Goal: Task Accomplishment & Management: Manage account settings

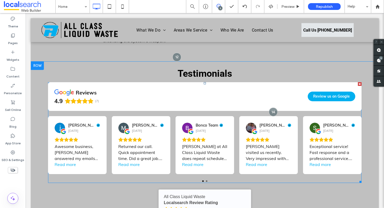
scroll to position [829, 0]
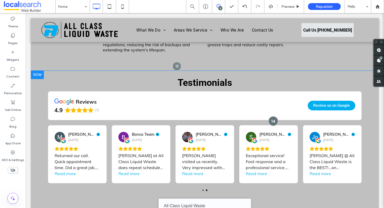
click at [269, 116] on div at bounding box center [273, 121] width 10 height 10
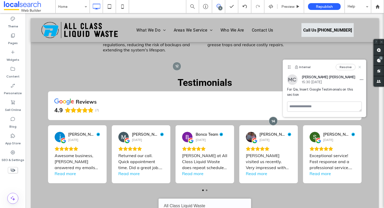
click at [359, 67] on use at bounding box center [359, 67] width 2 height 2
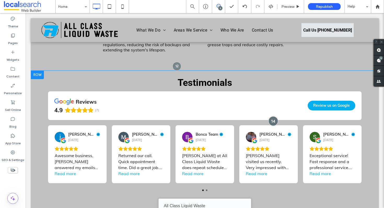
click at [271, 116] on div at bounding box center [273, 121] width 10 height 10
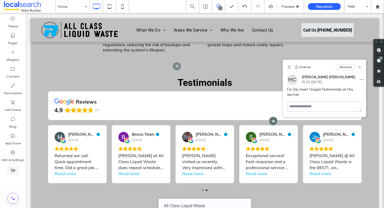
click at [343, 63] on div "Internal Resolve" at bounding box center [324, 67] width 83 height 15
click at [341, 68] on button "Resolve" at bounding box center [345, 67] width 20 height 6
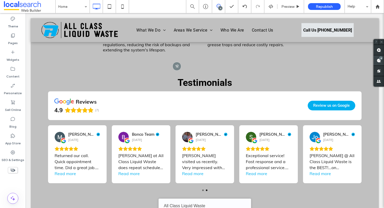
click at [378, 60] on use at bounding box center [378, 60] width 4 height 4
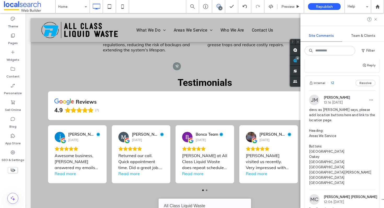
scroll to position [0, 0]
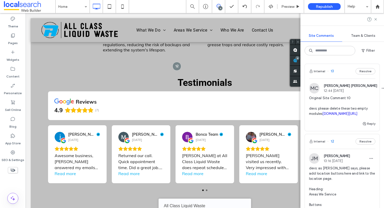
click at [331, 108] on span "Original Site Comment 10 devs: please delete these two empty modules irp.cdn-we…" at bounding box center [342, 106] width 66 height 21
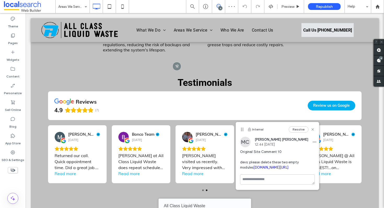
click at [312, 127] on div "Resolve" at bounding box center [301, 129] width 26 height 6
click at [312, 128] on icon at bounding box center [312, 129] width 4 height 4
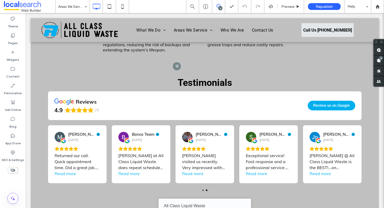
click at [215, 5] on span at bounding box center [218, 6] width 13 height 4
click at [219, 6] on icon at bounding box center [218, 6] width 4 height 4
click at [382, 61] on span at bounding box center [378, 60] width 10 height 10
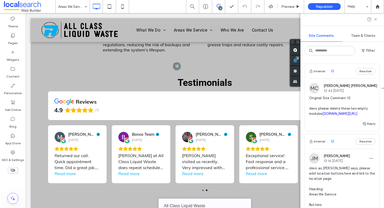
click at [377, 83] on div "Internal 13 Resolve MC Marc Camilla 12:44 Aug 7 2025 Original Site Comment 10 d…" at bounding box center [342, 134] width 84 height 149
click at [342, 70] on div "Internal 13 Resolve" at bounding box center [342, 71] width 75 height 15
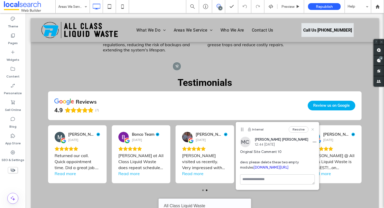
click at [314, 130] on icon at bounding box center [312, 129] width 4 height 4
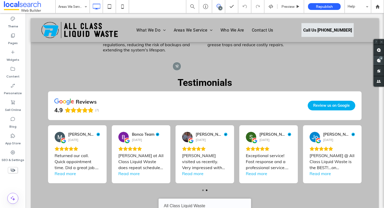
click at [375, 61] on span at bounding box center [378, 60] width 10 height 10
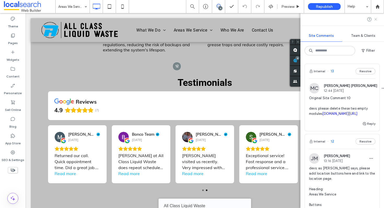
click at [376, 20] on use at bounding box center [375, 19] width 2 height 2
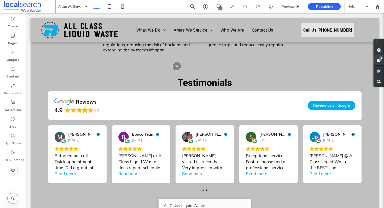
click at [381, 58] on div "4" at bounding box center [381, 58] width 4 height 4
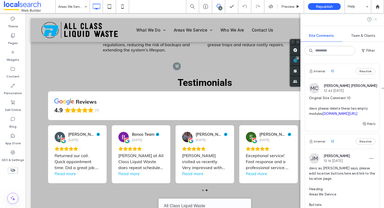
click at [374, 20] on use at bounding box center [375, 19] width 2 height 2
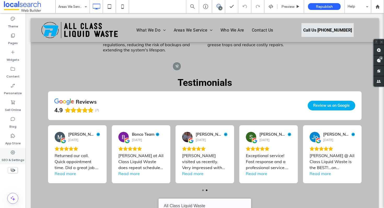
click at [12, 150] on icon at bounding box center [12, 152] width 5 height 5
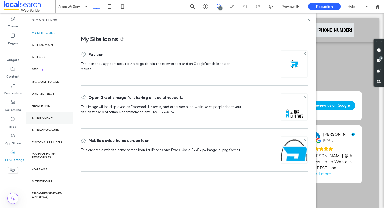
click at [55, 119] on div "Site Backup" at bounding box center [49, 118] width 47 height 12
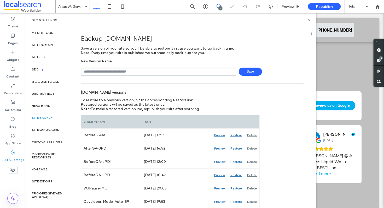
click at [100, 72] on input "text" at bounding box center [158, 72] width 155 height 8
type input "**********"
click at [249, 73] on span "Save" at bounding box center [250, 72] width 23 height 8
click at [309, 19] on icon at bounding box center [309, 20] width 4 height 4
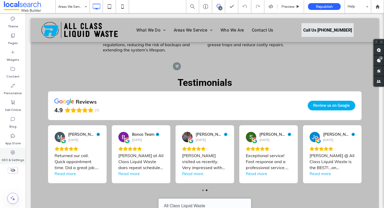
click at [10, 155] on icon at bounding box center [12, 152] width 5 height 5
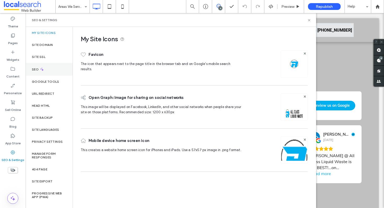
click at [48, 72] on div "SEO" at bounding box center [49, 69] width 47 height 13
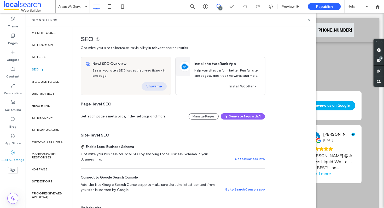
click at [153, 89] on button "Show me" at bounding box center [153, 86] width 25 height 8
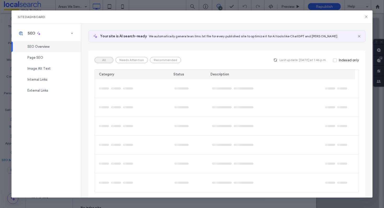
scroll to position [30, 0]
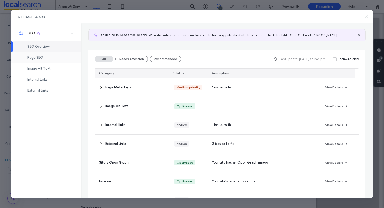
click at [49, 60] on div "Page SEO" at bounding box center [45, 57] width 69 height 11
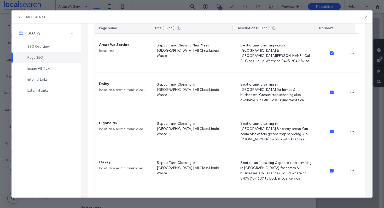
scroll to position [0, 0]
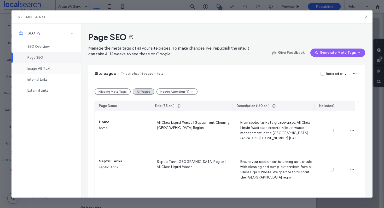
click at [52, 71] on div "Image Alt Text" at bounding box center [45, 68] width 69 height 11
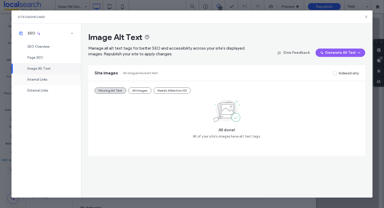
click at [54, 78] on div "Internal Links" at bounding box center [45, 79] width 69 height 11
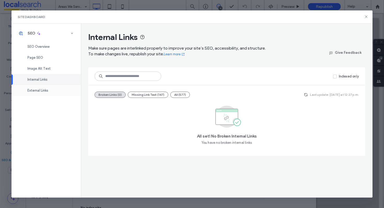
click at [44, 91] on span "External Links" at bounding box center [37, 90] width 21 height 4
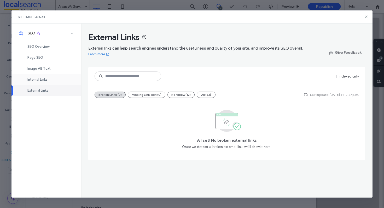
click at [47, 77] on div "Internal Links" at bounding box center [45, 79] width 69 height 11
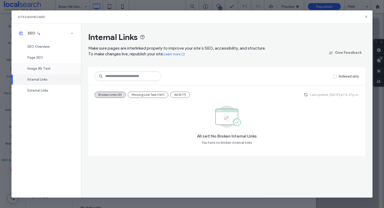
click at [56, 70] on div "Image Alt Text" at bounding box center [45, 68] width 69 height 11
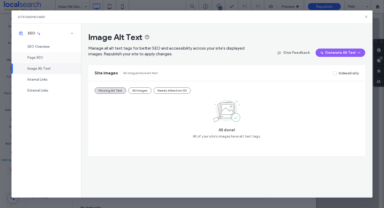
click at [63, 59] on div "Page SEO" at bounding box center [45, 57] width 69 height 11
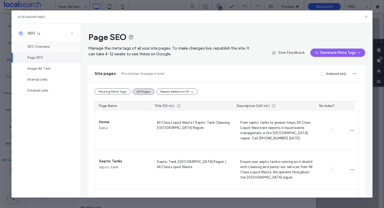
click at [70, 46] on div "SEO Overview" at bounding box center [45, 46] width 69 height 11
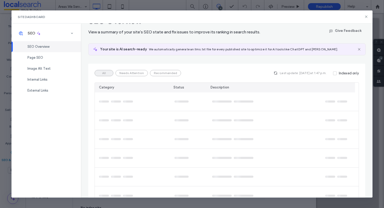
scroll to position [30, 0]
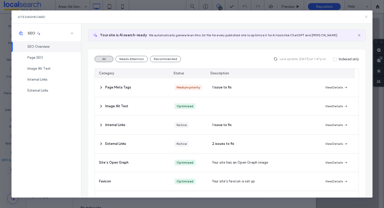
click at [367, 17] on icon at bounding box center [366, 17] width 4 height 4
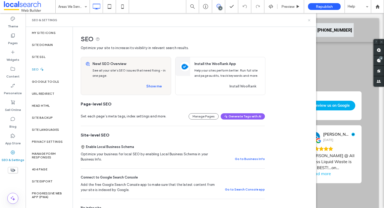
click at [308, 20] on icon at bounding box center [309, 20] width 4 height 4
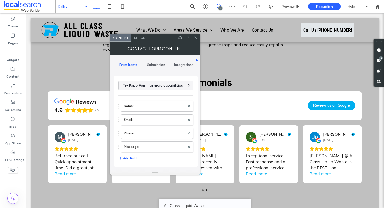
type input "**********"
click at [157, 65] on span "Submission" at bounding box center [156, 65] width 18 height 4
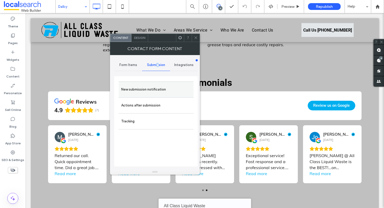
click at [159, 93] on label "New submission notification" at bounding box center [156, 89] width 70 height 10
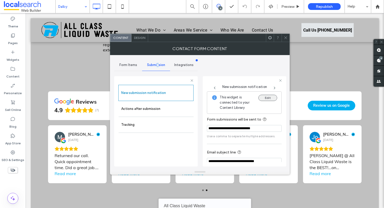
click at [265, 100] on button "Edit" at bounding box center [267, 98] width 19 height 6
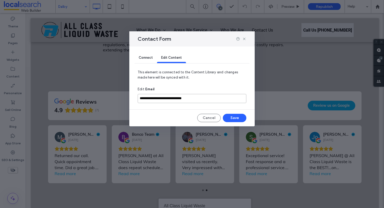
drag, startPoint x: 215, startPoint y: 96, endPoint x: 147, endPoint y: 92, distance: 68.2
click at [147, 92] on div "**********" at bounding box center [192, 98] width 109 height 13
drag, startPoint x: 208, startPoint y: 99, endPoint x: 114, endPoint y: 94, distance: 93.3
click at [114, 94] on div "**********" at bounding box center [192, 104] width 384 height 208
click at [206, 97] on input "**********" at bounding box center [192, 98] width 109 height 9
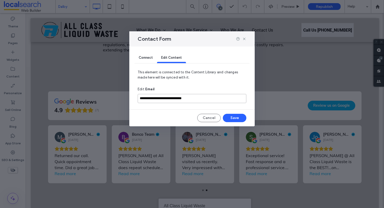
click at [209, 98] on input "**********" at bounding box center [192, 98] width 109 height 9
paste input
type input "**********"
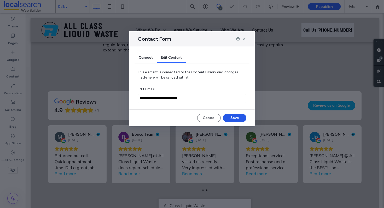
click at [234, 121] on button "Save" at bounding box center [234, 118] width 23 height 8
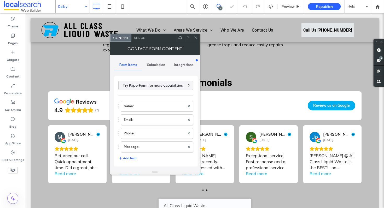
type input "**********"
click at [163, 64] on span "Submission" at bounding box center [156, 65] width 18 height 4
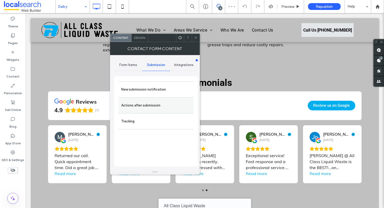
click at [158, 101] on label "Actions after submission" at bounding box center [156, 105] width 70 height 10
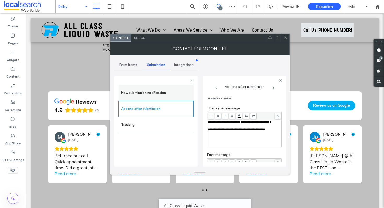
click at [143, 89] on label "New submission notification" at bounding box center [156, 93] width 70 height 10
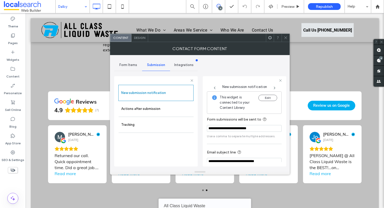
click at [286, 39] on icon at bounding box center [285, 38] width 4 height 4
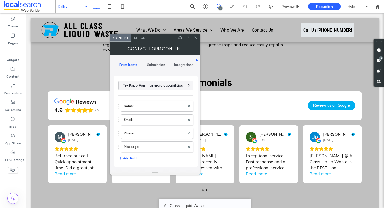
type input "**********"
click at [152, 62] on div "Submission" at bounding box center [156, 64] width 28 height 11
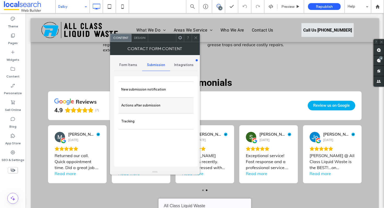
click at [161, 103] on label "Actions after submission" at bounding box center [156, 105] width 70 height 10
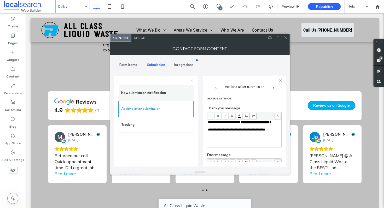
click at [157, 92] on label "New submission notification" at bounding box center [156, 93] width 70 height 10
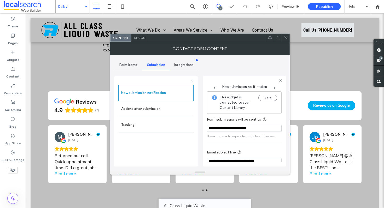
click at [284, 39] on icon at bounding box center [285, 38] width 4 height 4
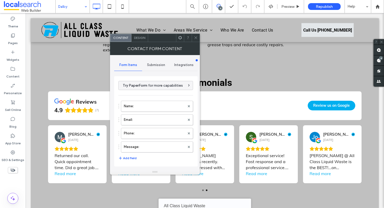
click at [153, 67] on div "Submission" at bounding box center [156, 64] width 28 height 11
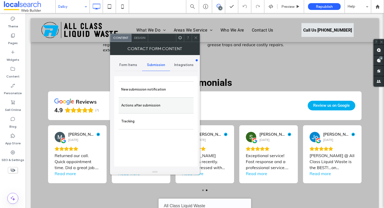
click at [157, 102] on label "Actions after submission" at bounding box center [156, 105] width 70 height 10
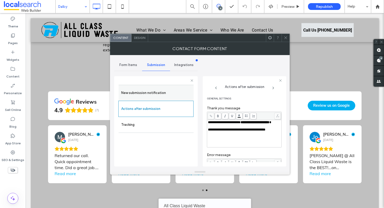
click at [158, 90] on label "New submission notification" at bounding box center [156, 93] width 70 height 10
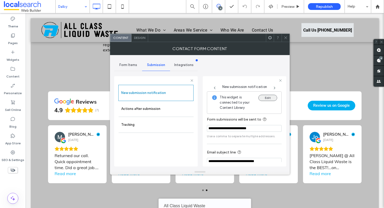
click at [264, 100] on button "Edit" at bounding box center [267, 98] width 19 height 6
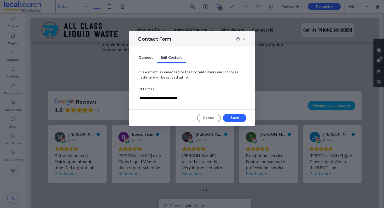
click at [221, 98] on input "**********" at bounding box center [192, 98] width 109 height 9
paste input "***"
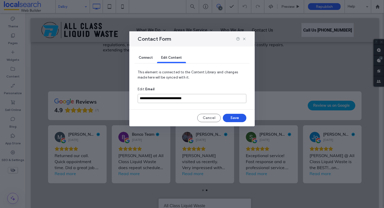
type input "**********"
click at [230, 116] on button "Save" at bounding box center [234, 118] width 23 height 8
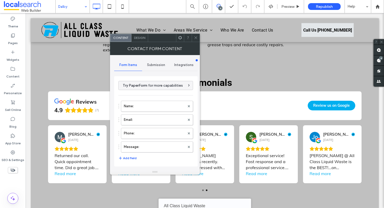
click at [158, 64] on span "Submission" at bounding box center [156, 65] width 18 height 4
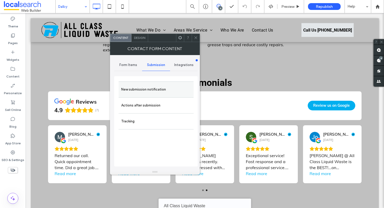
click at [157, 84] on div "New submission notification" at bounding box center [156, 89] width 75 height 16
click at [157, 88] on label "New submission notification" at bounding box center [156, 89] width 70 height 10
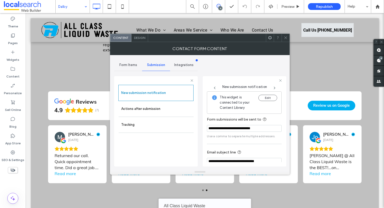
click at [287, 39] on icon at bounding box center [285, 38] width 4 height 4
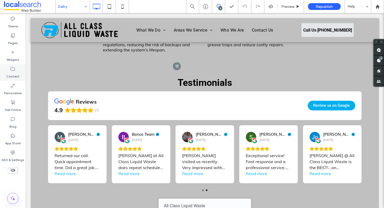
drag, startPoint x: 16, startPoint y: 76, endPoint x: 18, endPoint y: 74, distance: 2.8
click at [16, 76] on label "Content" at bounding box center [12, 75] width 13 height 7
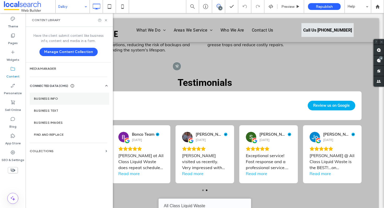
click at [61, 101] on section "Business Info" at bounding box center [69, 99] width 79 height 12
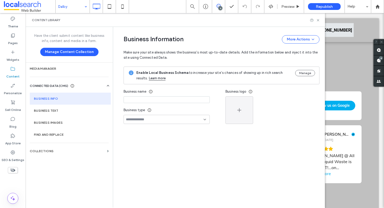
type input "**********"
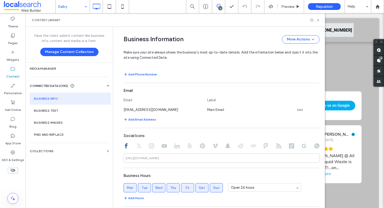
scroll to position [194, 0]
click at [320, 19] on icon at bounding box center [318, 20] width 4 height 4
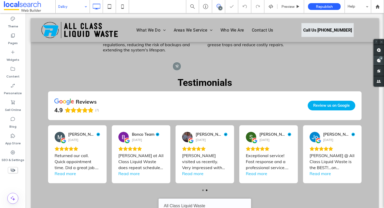
click at [377, 61] on use at bounding box center [378, 60] width 4 height 4
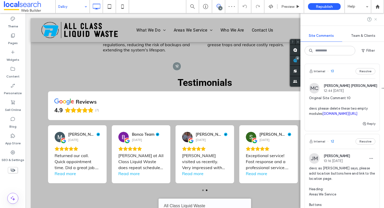
click at [375, 20] on use at bounding box center [375, 19] width 2 height 2
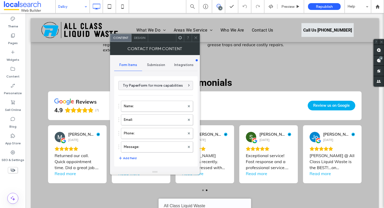
type input "**********"
click at [155, 64] on span "Submission" at bounding box center [156, 65] width 18 height 4
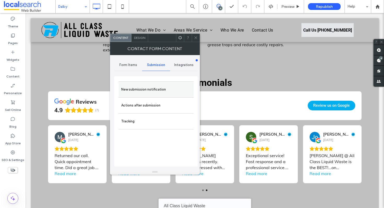
click at [146, 88] on label "New submission notification" at bounding box center [156, 89] width 70 height 10
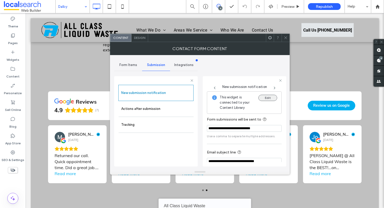
click at [266, 96] on button "Edit" at bounding box center [267, 98] width 19 height 6
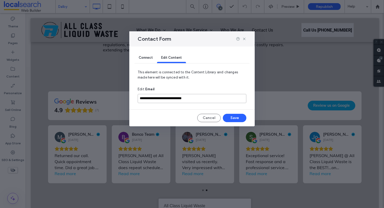
drag, startPoint x: 204, startPoint y: 99, endPoint x: 126, endPoint y: 95, distance: 78.4
click at [126, 95] on div "**********" at bounding box center [192, 104] width 384 height 208
paste input
type input "**********"
click at [237, 116] on button "Save" at bounding box center [234, 118] width 23 height 8
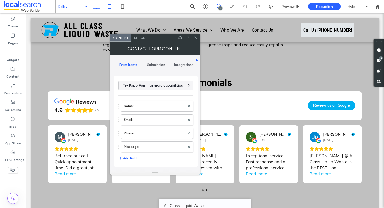
type input "**********"
click at [159, 66] on span "Submission" at bounding box center [156, 65] width 18 height 4
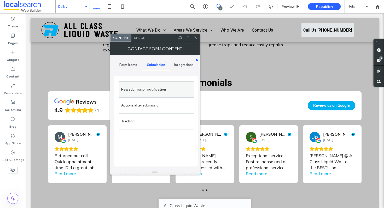
click at [160, 89] on label "New submission notification" at bounding box center [156, 89] width 70 height 10
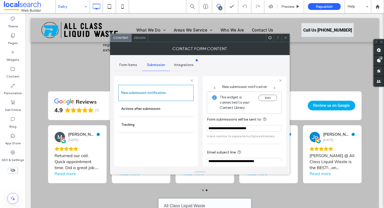
click at [285, 39] on icon at bounding box center [285, 38] width 4 height 4
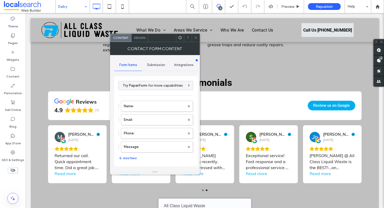
click at [160, 64] on span "Submission" at bounding box center [156, 65] width 18 height 4
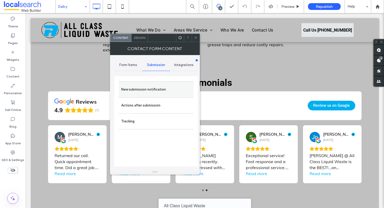
click at [154, 93] on label "New submission notification" at bounding box center [156, 89] width 70 height 10
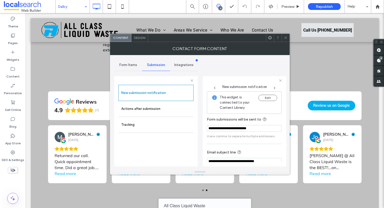
click at [262, 102] on div "Edit" at bounding box center [267, 103] width 19 height 16
click at [262, 100] on button "Edit" at bounding box center [267, 98] width 19 height 6
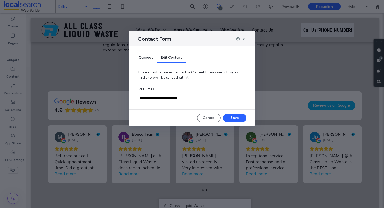
drag, startPoint x: 205, startPoint y: 103, endPoint x: 130, endPoint y: 99, distance: 75.0
click at [130, 99] on div "**********" at bounding box center [191, 86] width 125 height 80
paste input "***"
type input "**********"
click at [234, 115] on button "Save" at bounding box center [234, 118] width 23 height 8
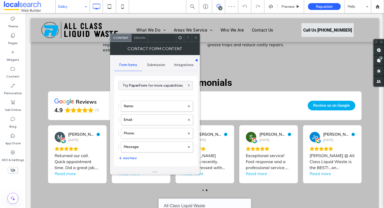
click at [156, 65] on span "Submission" at bounding box center [156, 65] width 18 height 4
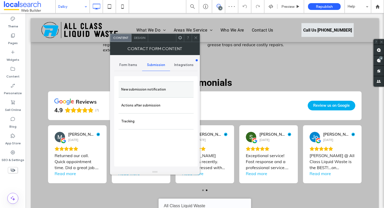
click at [157, 89] on label "New submission notification" at bounding box center [156, 89] width 70 height 10
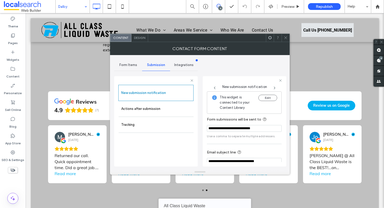
click at [284, 42] on div "Contact Form Content" at bounding box center [200, 48] width 180 height 13
click at [286, 39] on icon at bounding box center [285, 38] width 4 height 4
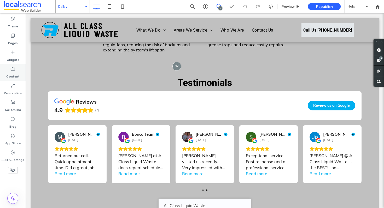
click at [6, 67] on div "Content" at bounding box center [13, 72] width 26 height 17
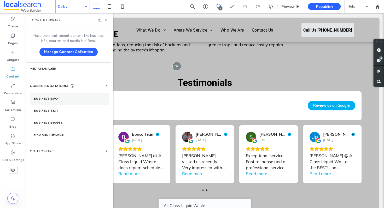
click at [45, 94] on section "Business Info" at bounding box center [69, 99] width 79 height 12
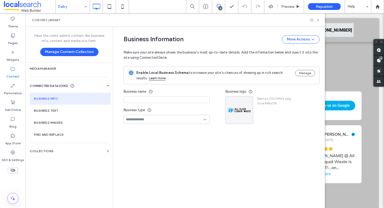
type input "**********"
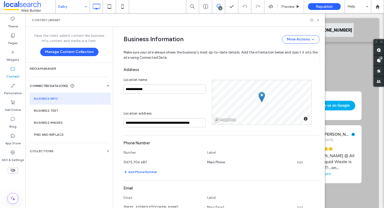
scroll to position [205, 0]
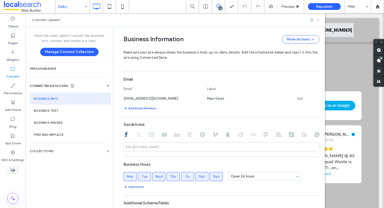
click at [317, 20] on icon at bounding box center [318, 20] width 4 height 4
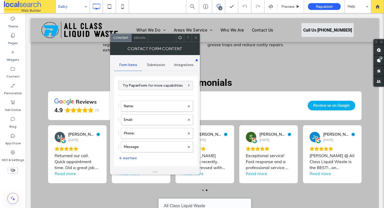
type input "**********"
click at [144, 63] on div "Submission" at bounding box center [156, 64] width 28 height 11
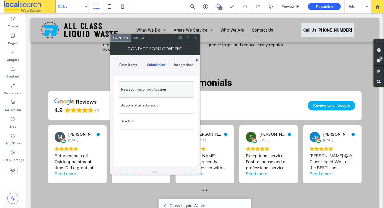
click at [151, 93] on label "New submission notification" at bounding box center [156, 89] width 70 height 10
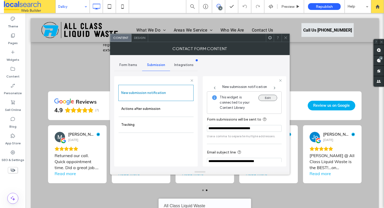
click at [267, 97] on button "Edit" at bounding box center [267, 98] width 19 height 6
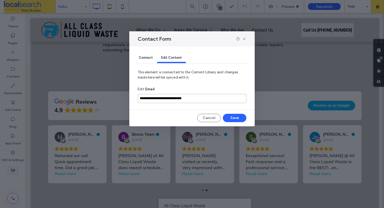
drag, startPoint x: 208, startPoint y: 100, endPoint x: 122, endPoint y: 99, distance: 85.1
click at [122, 99] on div "**********" at bounding box center [192, 104] width 384 height 208
click at [226, 99] on input "**********" at bounding box center [192, 98] width 109 height 9
drag, startPoint x: 227, startPoint y: 102, endPoint x: 110, endPoint y: 92, distance: 117.3
click at [110, 92] on div "**********" at bounding box center [192, 104] width 384 height 208
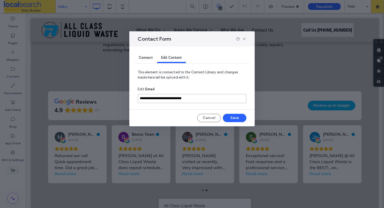
paste input
type input "**********"
click at [243, 120] on button "Save" at bounding box center [234, 118] width 23 height 8
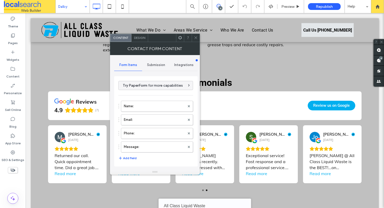
type input "**********"
click at [147, 65] on span "Submission" at bounding box center [156, 65] width 18 height 4
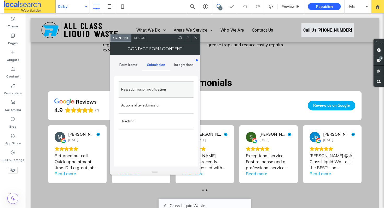
click at [157, 88] on label "New submission notification" at bounding box center [156, 89] width 70 height 10
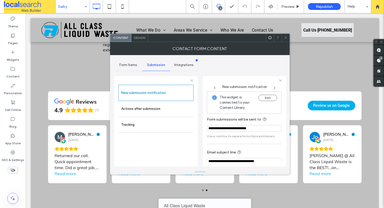
click at [285, 39] on icon at bounding box center [285, 38] width 4 height 4
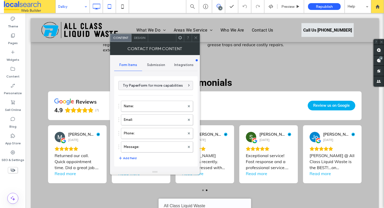
type input "**********"
click at [151, 64] on span "Submission" at bounding box center [156, 65] width 18 height 4
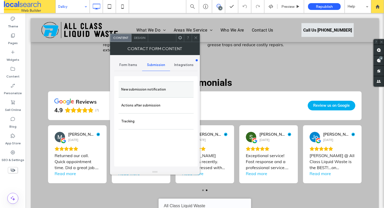
click at [150, 83] on div "New submission notification" at bounding box center [156, 89] width 75 height 16
click at [151, 92] on label "New submission notification" at bounding box center [156, 89] width 70 height 10
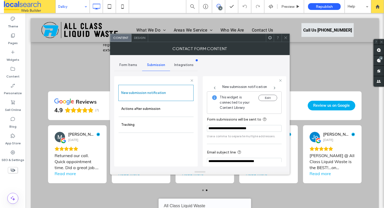
click at [286, 40] on span at bounding box center [285, 38] width 4 height 8
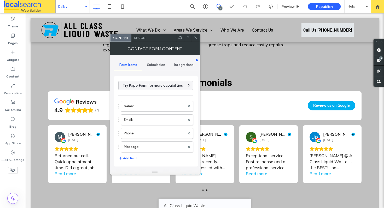
click at [146, 66] on div "Submission" at bounding box center [156, 64] width 28 height 11
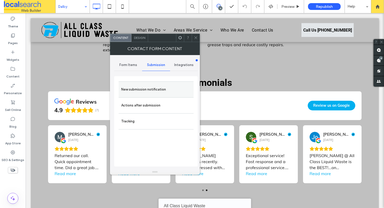
click at [154, 92] on label "New submission notification" at bounding box center [156, 89] width 70 height 10
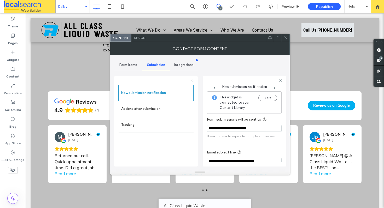
click at [288, 37] on div at bounding box center [285, 38] width 8 height 8
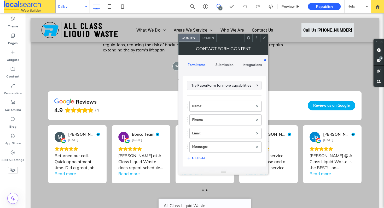
type input "**********"
click at [229, 67] on span "Submission" at bounding box center [224, 65] width 18 height 4
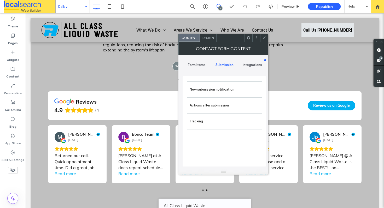
click at [220, 78] on div "New submission notification Actions after submission Tracking" at bounding box center [224, 121] width 84 height 90
click at [220, 87] on label "New submission notification" at bounding box center [225, 89] width 70 height 10
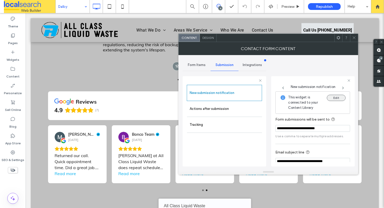
click at [335, 97] on button "Edit" at bounding box center [336, 98] width 19 height 6
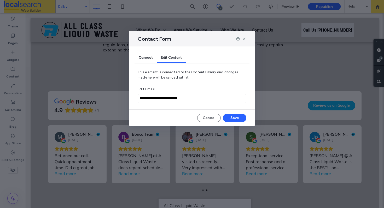
click at [196, 95] on input "**********" at bounding box center [192, 98] width 109 height 9
paste input "***"
type input "**********"
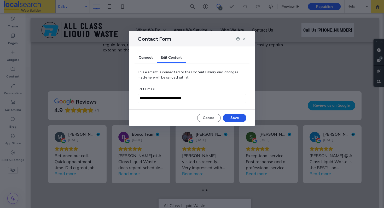
click at [239, 117] on button "Save" at bounding box center [234, 118] width 23 height 8
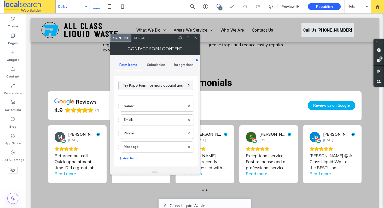
type input "**********"
click at [197, 40] on span at bounding box center [196, 38] width 4 height 8
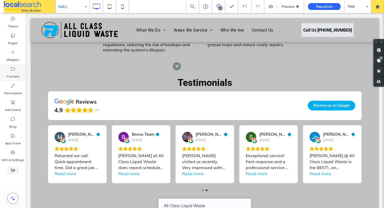
click at [13, 72] on label "Content" at bounding box center [12, 75] width 13 height 7
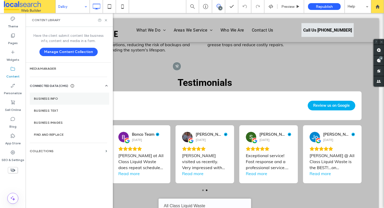
click at [56, 103] on section "Business Info" at bounding box center [69, 99] width 79 height 12
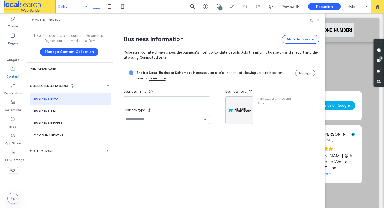
type input "**********"
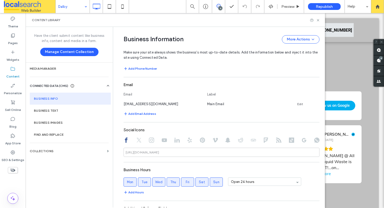
scroll to position [208, 0]
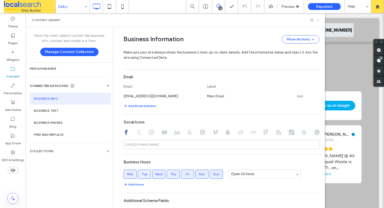
click at [318, 21] on icon at bounding box center [318, 20] width 4 height 4
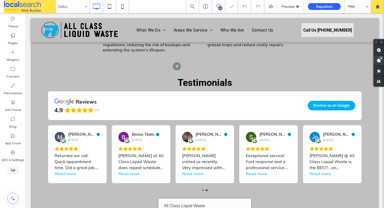
click at [377, 61] on use at bounding box center [378, 60] width 4 height 4
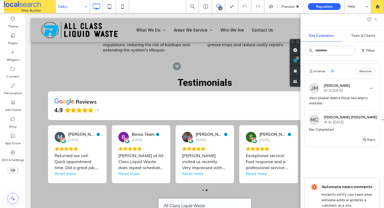
scroll to position [309, 0]
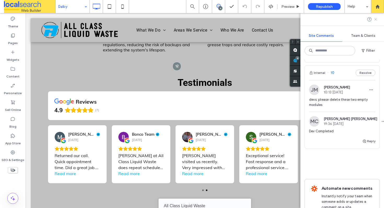
click at [374, 21] on icon at bounding box center [375, 19] width 4 height 4
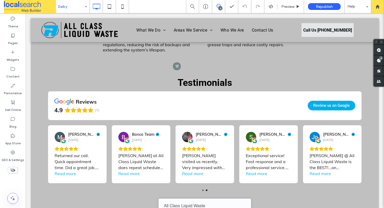
scroll to position [0, 0]
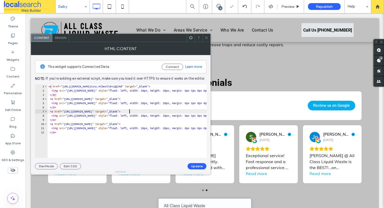
click at [129, 110] on div "< a href = "https://www.facebook.com/profile.php?id=100092387836874 &amp; mibex…" at bounding box center [355, 123] width 617 height 78
drag, startPoint x: 137, startPoint y: 113, endPoint x: 67, endPoint y: 112, distance: 69.7
click at [67, 112] on div "< a href = "https://www.facebook.com/profile.php?id=100092387836874 &amp; mibex…" at bounding box center [355, 123] width 617 height 78
paste textarea "****"
type textarea "**********"
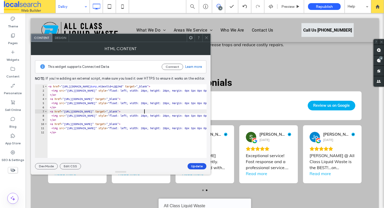
click at [194, 167] on button "Update" at bounding box center [196, 166] width 19 height 6
click at [207, 36] on icon at bounding box center [206, 38] width 4 height 4
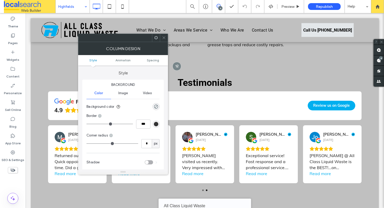
click at [163, 40] on span at bounding box center [164, 38] width 4 height 8
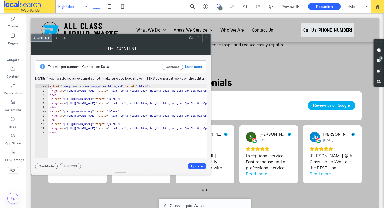
click at [119, 115] on div "< a href = "https://www.facebook.com/profile.php?id=100092387836874 &amp; mibex…" at bounding box center [355, 123] width 617 height 78
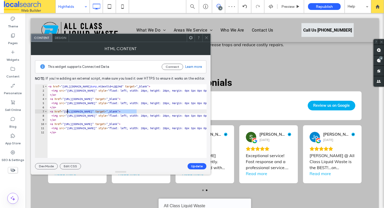
drag, startPoint x: 136, startPoint y: 112, endPoint x: 68, endPoint y: 110, distance: 68.2
click at [68, 110] on div "< a href = "https://www.facebook.com/profile.php?id=100092387836874 &amp; mibex…" at bounding box center [355, 123] width 617 height 78
paste textarea "****"
type textarea "**********"
click at [192, 165] on button "Update" at bounding box center [196, 166] width 19 height 6
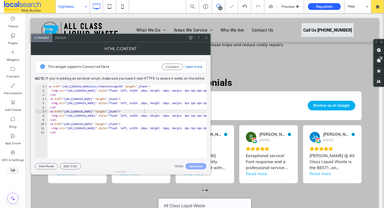
click at [206, 38] on icon at bounding box center [206, 38] width 4 height 4
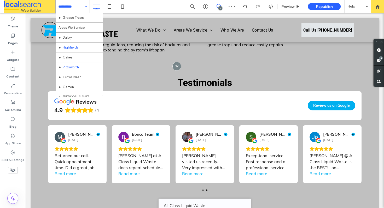
scroll to position [46, 0]
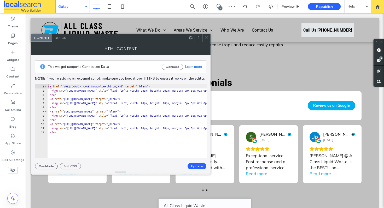
click at [133, 110] on div "< a href = "https://www.facebook.com/profile.php?id=100092387836874 &amp; mibex…" at bounding box center [355, 123] width 617 height 78
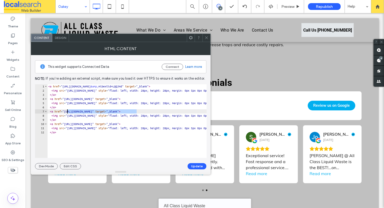
drag, startPoint x: 136, startPoint y: 111, endPoint x: 68, endPoint y: 110, distance: 67.9
click at [68, 113] on div "< a href = "https://www.facebook.com/profile.php?id=100092387836874 &amp; mibex…" at bounding box center [355, 123] width 617 height 78
paste textarea "****"
type textarea "**********"
click at [192, 165] on button "Update" at bounding box center [196, 166] width 19 height 6
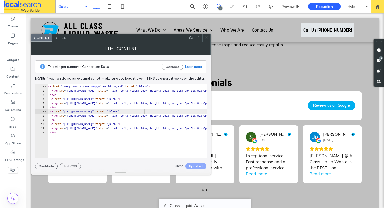
click at [205, 39] on icon at bounding box center [206, 38] width 4 height 4
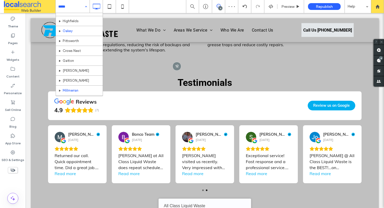
scroll to position [43, 0]
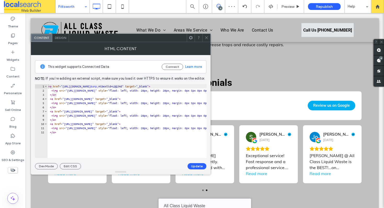
click at [119, 110] on div "< a href = "https://www.facebook.com/profile.php?id=100092387836874 &amp; mibex…" at bounding box center [355, 123] width 617 height 78
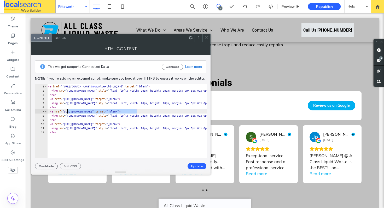
drag, startPoint x: 137, startPoint y: 113, endPoint x: 69, endPoint y: 112, distance: 68.1
click at [68, 112] on div "< a href = "https://www.facebook.com/profile.php?id=100092387836874 &amp; mibex…" at bounding box center [355, 123] width 617 height 78
paste textarea "****"
type textarea "**********"
click at [194, 166] on button "Update" at bounding box center [196, 166] width 19 height 6
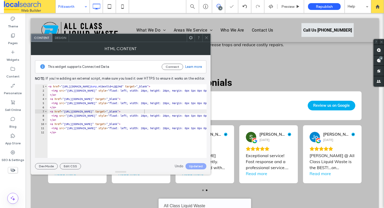
click at [206, 37] on icon at bounding box center [206, 38] width 4 height 4
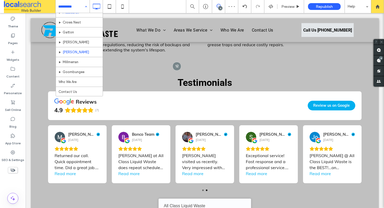
scroll to position [64, 0]
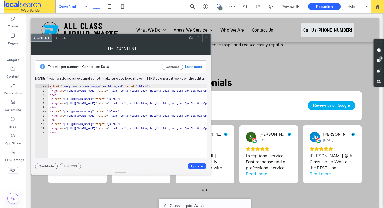
click at [133, 118] on div "< a href = "https://www.facebook.com/profile.php?id=100092387836874 &amp; mibex…" at bounding box center [355, 123] width 617 height 78
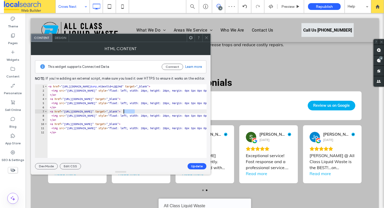
drag, startPoint x: 136, startPoint y: 112, endPoint x: 114, endPoint y: 112, distance: 21.9
click at [114, 112] on div "< a href = "https://www.facebook.com/profile.php?id=100092387836874 &amp; mibex…" at bounding box center [355, 123] width 617 height 78
click at [129, 111] on div "< a href = "https://www.facebook.com/profile.php?id=100092387836874 &amp; mibex…" at bounding box center [355, 123] width 617 height 78
drag, startPoint x: 137, startPoint y: 111, endPoint x: 68, endPoint y: 112, distance: 68.9
click at [68, 112] on div "< a href = "https://www.facebook.com/profile.php?id=100092387836874 &amp; mibex…" at bounding box center [355, 123] width 617 height 78
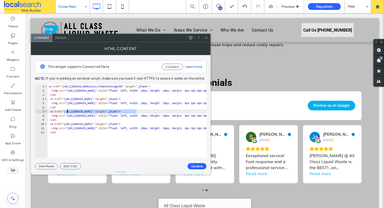
paste textarea "****"
type textarea "**********"
click at [194, 167] on button "Update" at bounding box center [196, 166] width 19 height 6
click at [206, 39] on icon at bounding box center [206, 38] width 4 height 4
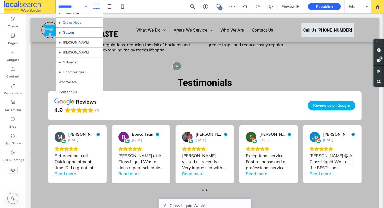
scroll to position [75, 0]
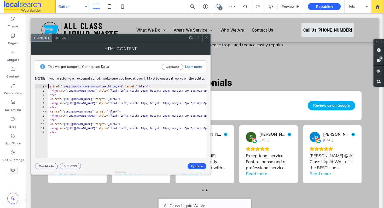
click at [140, 117] on div "< a href = "https://www.facebook.com/profile.php?id=100092387836874 &amp; mibex…" at bounding box center [355, 123] width 617 height 78
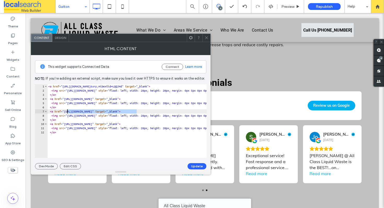
drag, startPoint x: 137, startPoint y: 112, endPoint x: 67, endPoint y: 112, distance: 69.2
click at [67, 112] on div "< a href = "https://www.facebook.com/profile.php?id=100092387836874 &amp; mibex…" at bounding box center [355, 123] width 617 height 78
type textarea "**********"
click at [195, 166] on button "Update" at bounding box center [196, 166] width 19 height 6
click at [205, 39] on icon at bounding box center [206, 38] width 4 height 4
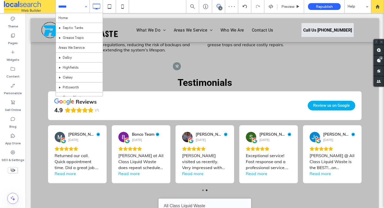
scroll to position [79, 0]
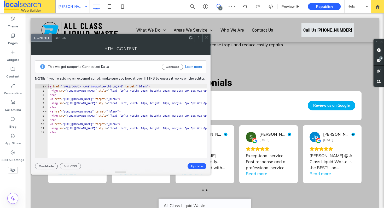
click at [136, 113] on div "< a href = "https://www.facebook.com/profile.php?id=100092387836874 &amp; mibex…" at bounding box center [355, 123] width 617 height 78
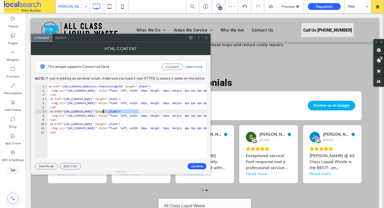
drag, startPoint x: 138, startPoint y: 111, endPoint x: 88, endPoint y: 110, distance: 49.9
click at [88, 110] on div "< a href = "https://www.facebook.com/profile.php?id=100092387836874 &amp; mibex…" at bounding box center [355, 123] width 617 height 78
click at [134, 112] on div "< a href = "https://www.facebook.com/profile.php?id=100092387836874 &amp; mibex…" at bounding box center [355, 123] width 617 height 78
drag, startPoint x: 137, startPoint y: 111, endPoint x: 68, endPoint y: 111, distance: 69.4
click at [68, 111] on div "< a href = "https://www.facebook.com/profile.php?id=100092387836874 &amp; mibex…" at bounding box center [355, 123] width 617 height 78
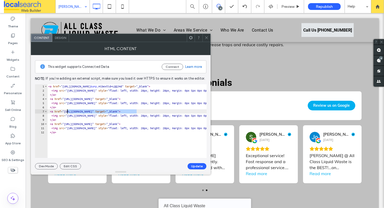
paste textarea "****"
type textarea "**********"
click at [193, 167] on button "Update" at bounding box center [196, 166] width 19 height 6
click at [208, 38] on icon at bounding box center [206, 38] width 4 height 4
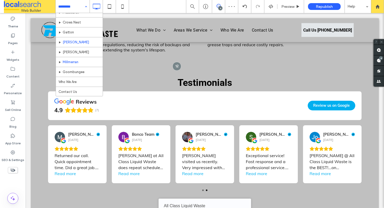
scroll to position [79, 0]
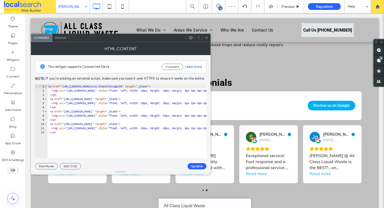
click at [133, 109] on div "< a href = "https://www.facebook.com/profile.php?id=100092387836874 &amp; mibex…" at bounding box center [355, 123] width 617 height 78
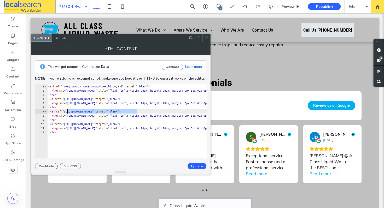
drag, startPoint x: 137, startPoint y: 110, endPoint x: 67, endPoint y: 113, distance: 70.0
click at [67, 113] on div "< a href = "https://www.facebook.com/profile.php?id=100092387836874 &amp; mibex…" at bounding box center [355, 123] width 617 height 78
paste textarea "****"
type textarea "**********"
click at [193, 165] on button "Update" at bounding box center [196, 166] width 19 height 6
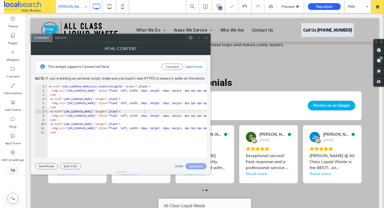
click at [206, 39] on icon at bounding box center [206, 38] width 4 height 4
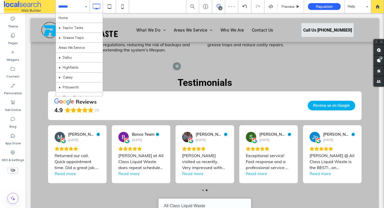
scroll to position [79, 0]
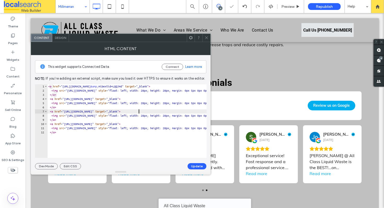
click at [139, 111] on div "< a href = "https://www.facebook.com/profile.php?id=100092387836874 &amp; mibex…" at bounding box center [355, 123] width 617 height 78
drag, startPoint x: 136, startPoint y: 111, endPoint x: 67, endPoint y: 111, distance: 68.9
click at [67, 111] on div "< a href = "https://www.facebook.com/profile.php?id=100092387836874 &amp; mibex…" at bounding box center [355, 123] width 617 height 78
paste textarea "****"
type textarea "**********"
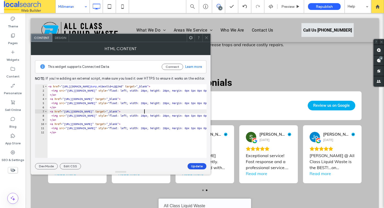
click at [198, 163] on button "Update" at bounding box center [196, 166] width 19 height 6
click at [208, 38] on icon at bounding box center [206, 38] width 4 height 4
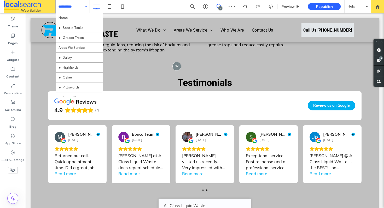
scroll to position [79, 0]
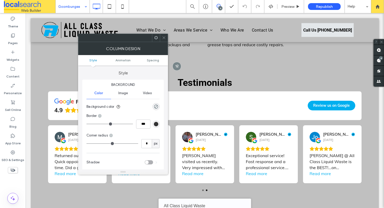
click at [164, 38] on icon at bounding box center [164, 38] width 4 height 4
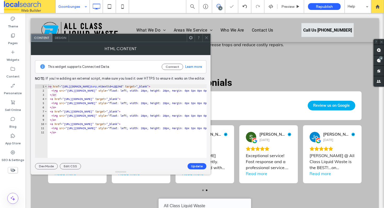
click at [142, 106] on div "< a href = "https://www.facebook.com/profile.php?id=100092387836874 &amp; mibex…" at bounding box center [355, 123] width 617 height 78
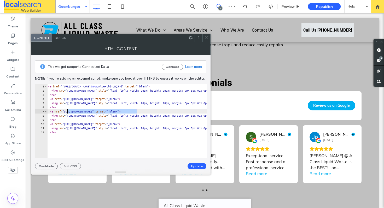
drag, startPoint x: 137, startPoint y: 110, endPoint x: 66, endPoint y: 108, distance: 71.6
click at [67, 112] on div "< a href = "https://www.facebook.com/profile.php?id=100092387836874 &amp; mibex…" at bounding box center [355, 123] width 617 height 78
paste textarea "****"
type textarea "**********"
click at [193, 165] on button "Update" at bounding box center [196, 166] width 19 height 6
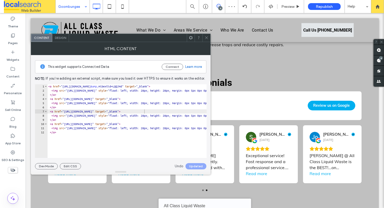
click at [207, 38] on icon at bounding box center [206, 38] width 4 height 4
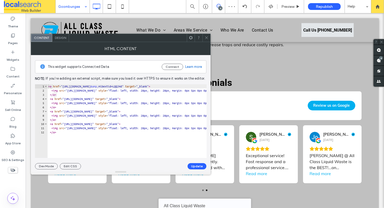
click at [207, 38] on icon at bounding box center [206, 38] width 4 height 4
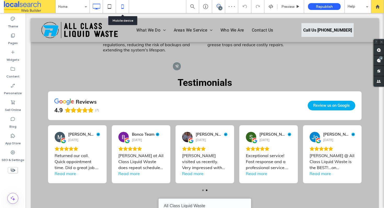
click at [121, 7] on icon at bounding box center [122, 6] width 10 height 10
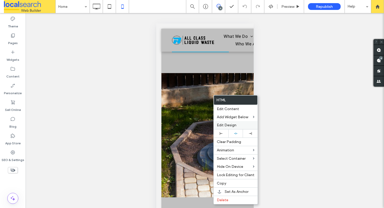
click at [233, 123] on span "Edit Design" at bounding box center [227, 125] width 20 height 4
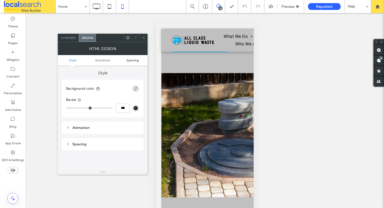
click at [137, 61] on span "Spacing" at bounding box center [132, 60] width 12 height 4
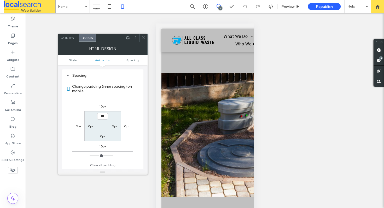
scroll to position [69, 0]
click at [102, 145] on label "10px" at bounding box center [102, 146] width 7 height 4
type input "**"
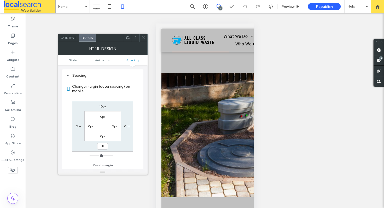
type input "**"
type input "****"
click at [141, 42] on div "HTML Design" at bounding box center [103, 48] width 90 height 13
click at [141, 37] on div at bounding box center [143, 38] width 8 height 8
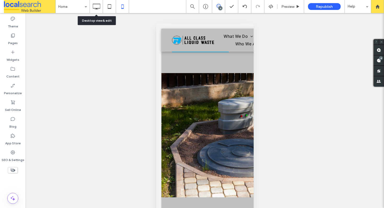
click at [97, 2] on icon at bounding box center [96, 6] width 10 height 10
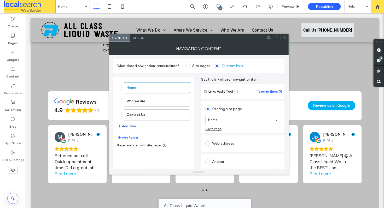
click at [133, 125] on button "Add Item" at bounding box center [126, 126] width 19 height 6
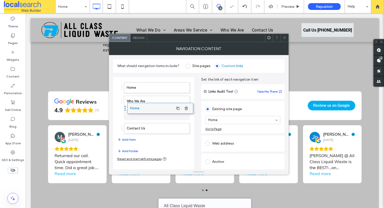
drag, startPoint x: 145, startPoint y: 129, endPoint x: 148, endPoint y: 109, distance: 20.4
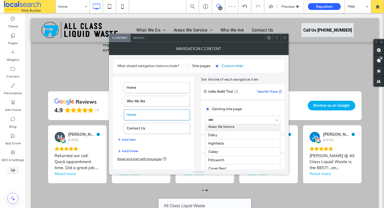
scroll to position [27, 0]
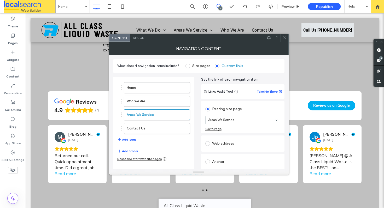
click at [280, 38] on div at bounding box center [284, 38] width 8 height 8
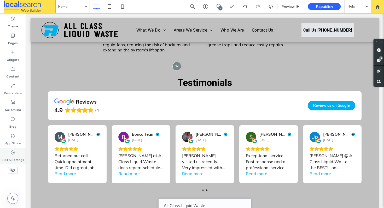
click at [16, 155] on label "SEO & Settings" at bounding box center [13, 158] width 23 height 7
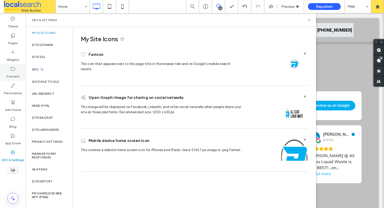
click at [12, 74] on label "Content" at bounding box center [12, 75] width 13 height 7
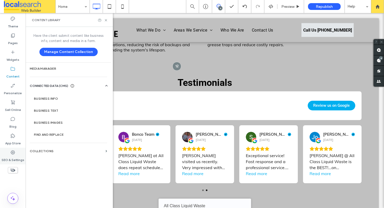
drag, startPoint x: 12, startPoint y: 156, endPoint x: 15, endPoint y: 153, distance: 4.4
click at [12, 156] on label "SEO & Settings" at bounding box center [13, 158] width 23 height 7
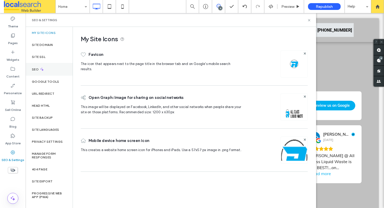
click at [63, 70] on div "SEO" at bounding box center [49, 69] width 47 height 13
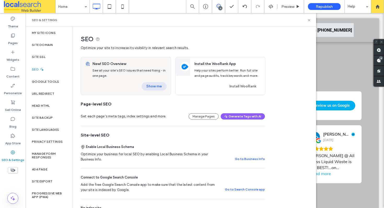
click at [158, 85] on button "Show me" at bounding box center [153, 86] width 25 height 8
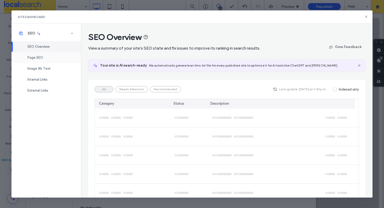
click at [48, 60] on div "Page SEO" at bounding box center [45, 57] width 69 height 11
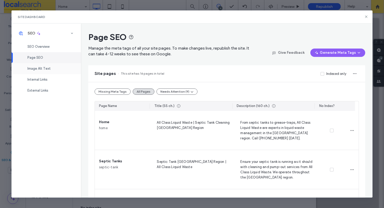
click at [53, 70] on div "Image Alt Text" at bounding box center [45, 68] width 69 height 11
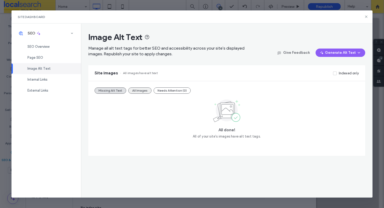
click at [135, 90] on button "All Images" at bounding box center [139, 90] width 23 height 6
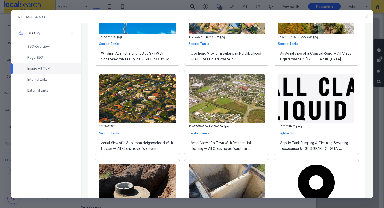
scroll to position [3062, 0]
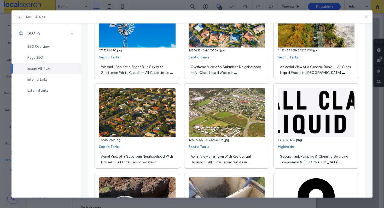
click at [366, 16] on use at bounding box center [366, 17] width 2 height 2
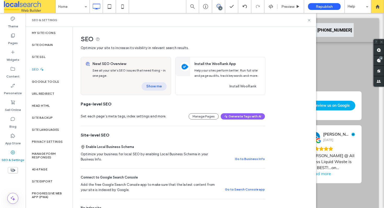
click at [151, 86] on button "Show me" at bounding box center [153, 86] width 25 height 8
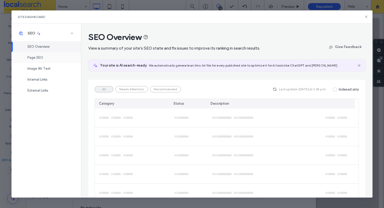
click at [46, 60] on div "Page SEO" at bounding box center [45, 57] width 69 height 11
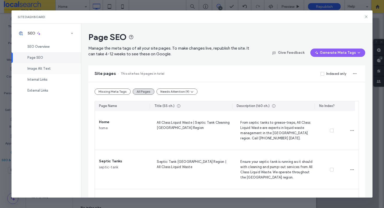
click at [53, 71] on div "Image Alt Text" at bounding box center [45, 68] width 69 height 11
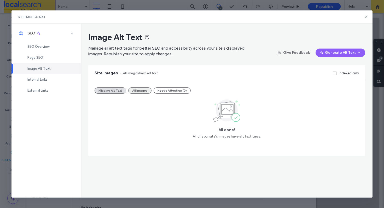
click at [139, 91] on button "All Images" at bounding box center [139, 90] width 23 height 6
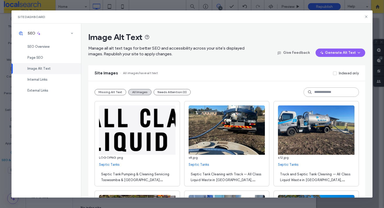
click at [335, 93] on input at bounding box center [330, 91] width 55 height 9
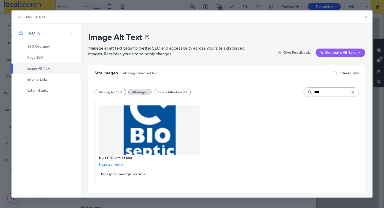
drag, startPoint x: 323, startPoint y: 93, endPoint x: 304, endPoint y: 93, distance: 19.1
click at [305, 93] on input "****" at bounding box center [330, 91] width 55 height 9
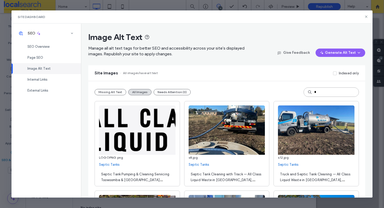
type input "*"
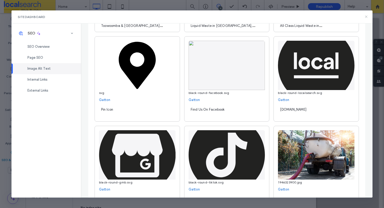
click at [365, 16] on use at bounding box center [366, 17] width 2 height 2
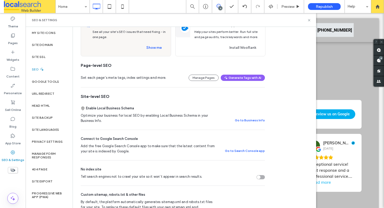
scroll to position [0, 0]
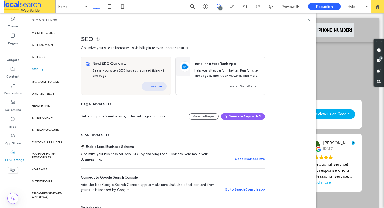
click at [150, 86] on button "Show me" at bounding box center [153, 86] width 25 height 8
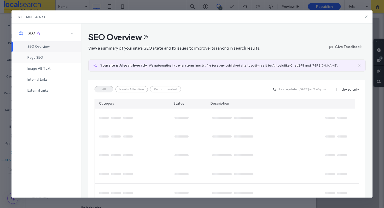
click at [49, 61] on div "Page SEO" at bounding box center [45, 57] width 69 height 11
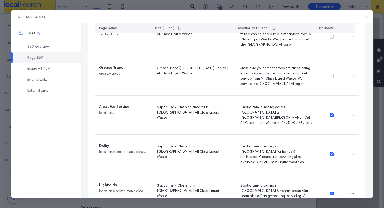
scroll to position [110, 0]
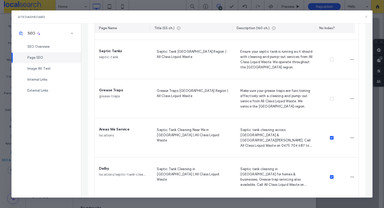
click at [367, 15] on icon at bounding box center [366, 17] width 4 height 4
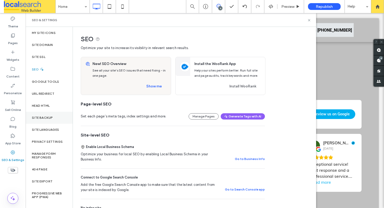
click at [49, 114] on div "Site Backup" at bounding box center [49, 118] width 47 height 12
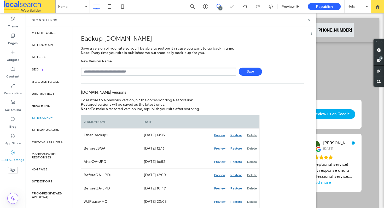
click at [121, 72] on input "text" at bounding box center [158, 72] width 155 height 8
type input "*******"
click at [309, 20] on use at bounding box center [309, 20] width 2 height 2
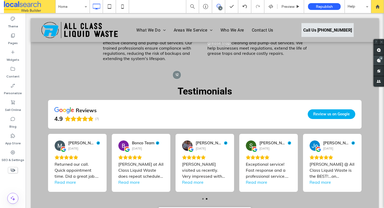
click at [380, 61] on use at bounding box center [378, 60] width 4 height 4
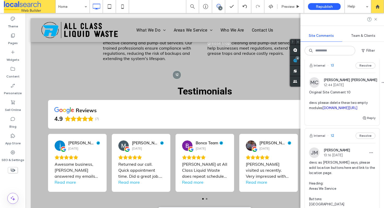
scroll to position [23, 0]
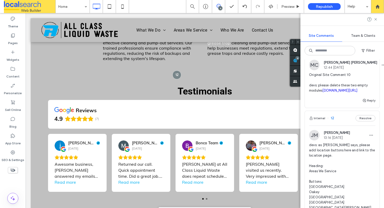
click at [327, 92] on link "irp.cdn-website.com/10fcd839/dms3rep/multi/Site+Comment+10.PNG" at bounding box center [339, 90] width 35 height 4
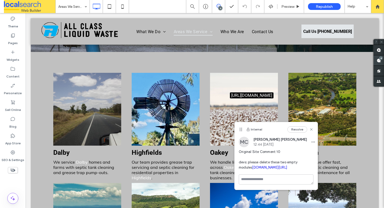
click at [379, 58] on div "4" at bounding box center [381, 58] width 4 height 4
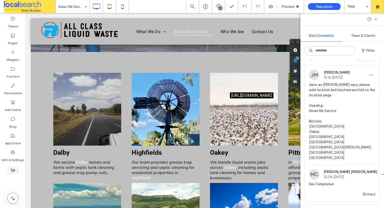
scroll to position [77, 0]
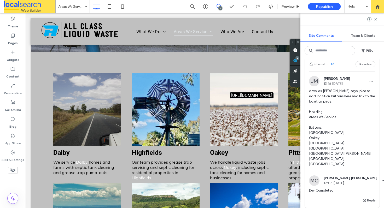
click at [339, 72] on div "Internal 12 Resolve" at bounding box center [342, 64] width 75 height 15
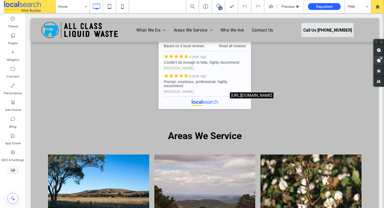
click at [378, 58] on use at bounding box center [378, 60] width 4 height 4
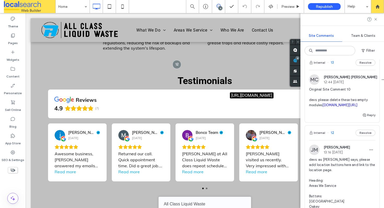
scroll to position [9, 0]
click at [284, 8] on span "Preview" at bounding box center [287, 6] width 13 height 4
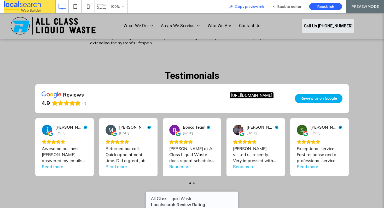
click at [254, 4] on span "Copy preview link" at bounding box center [249, 6] width 29 height 4
click at [284, 5] on span "Back to editor" at bounding box center [289, 6] width 24 height 4
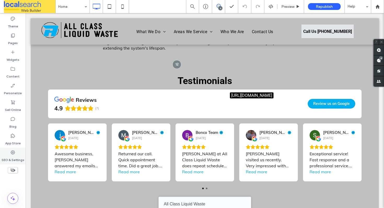
click at [13, 155] on label "SEO & Settings" at bounding box center [13, 158] width 23 height 7
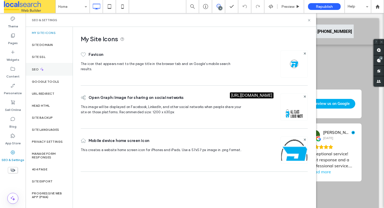
click at [52, 65] on div "SEO" at bounding box center [49, 69] width 47 height 13
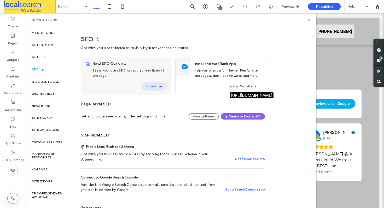
click at [160, 86] on button "Show me" at bounding box center [153, 86] width 25 height 8
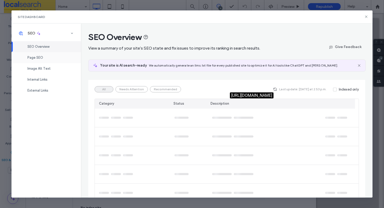
click at [48, 56] on div "Page SEO" at bounding box center [45, 57] width 69 height 11
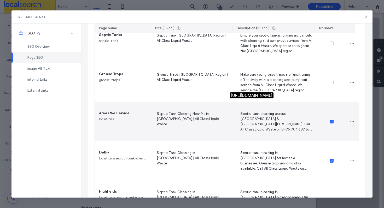
scroll to position [179, 0]
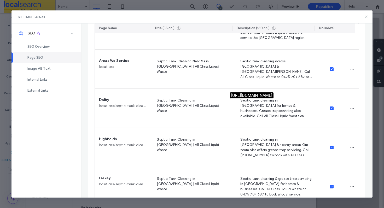
drag, startPoint x: 366, startPoint y: 16, endPoint x: 321, endPoint y: 1, distance: 47.2
click at [366, 16] on icon at bounding box center [366, 17] width 4 height 4
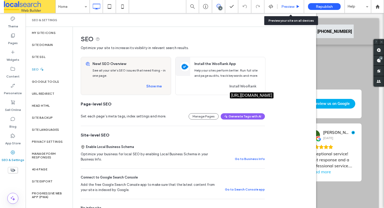
click at [287, 6] on span "Preview" at bounding box center [287, 6] width 13 height 4
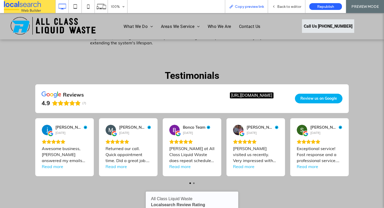
click at [262, 7] on span "Copy preview link" at bounding box center [249, 6] width 29 height 4
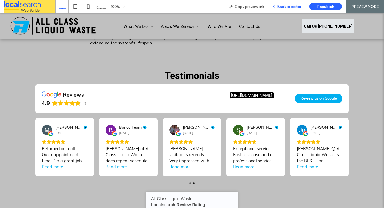
click at [275, 7] on icon at bounding box center [274, 7] width 4 height 4
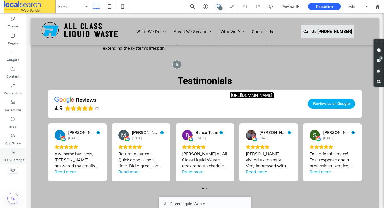
click at [13, 153] on use at bounding box center [13, 152] width 4 height 4
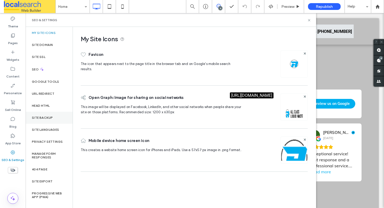
click at [40, 120] on div "Site Backup" at bounding box center [49, 118] width 47 height 12
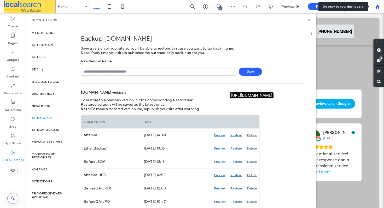
click at [380, 10] on div at bounding box center [377, 6] width 13 height 13
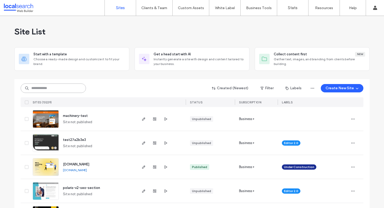
click at [65, 90] on input at bounding box center [53, 88] width 65 height 9
paste input "**********"
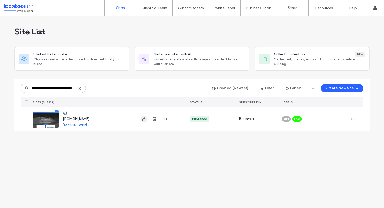
type input "**********"
click at [144, 119] on use "button" at bounding box center [143, 118] width 3 height 3
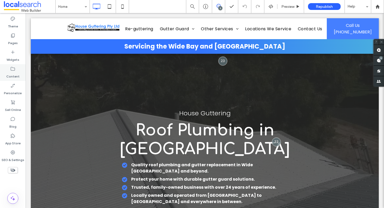
click at [16, 72] on label "Content" at bounding box center [12, 75] width 13 height 7
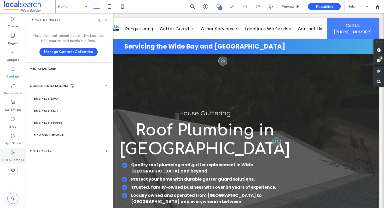
click at [12, 148] on div "SEO & Settings" at bounding box center [13, 156] width 26 height 17
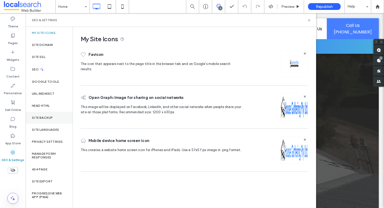
click at [51, 116] on label "Site Backup" at bounding box center [42, 118] width 21 height 4
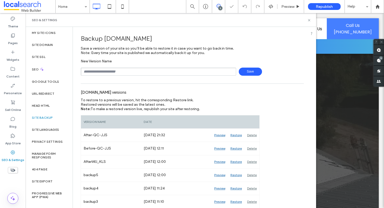
click at [115, 72] on input "text" at bounding box center [158, 72] width 155 height 8
type input "**********"
click at [253, 70] on span "Save" at bounding box center [250, 72] width 23 height 8
click at [308, 20] on icon at bounding box center [309, 20] width 4 height 4
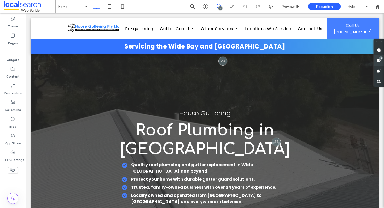
click at [376, 61] on use at bounding box center [378, 60] width 4 height 4
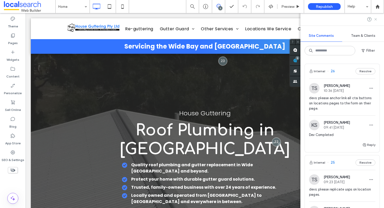
click at [374, 20] on use at bounding box center [375, 19] width 2 height 2
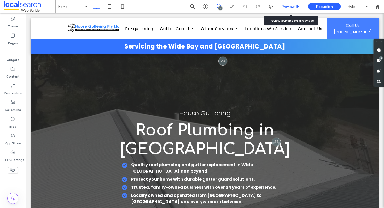
click at [297, 6] on use at bounding box center [298, 6] width 3 height 3
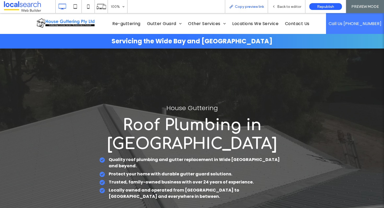
click at [241, 6] on span "Copy preview link" at bounding box center [249, 6] width 29 height 4
click at [285, 5] on span "Back to editor" at bounding box center [289, 6] width 24 height 4
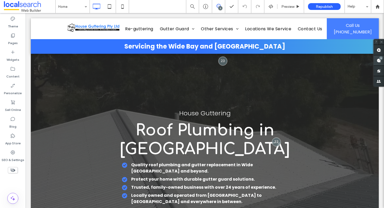
click at [377, 60] on use at bounding box center [378, 60] width 4 height 4
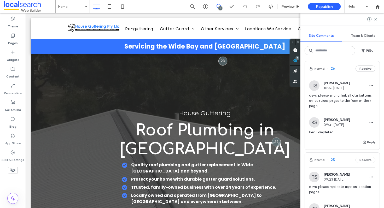
scroll to position [2, 0]
click at [376, 20] on icon at bounding box center [375, 19] width 4 height 4
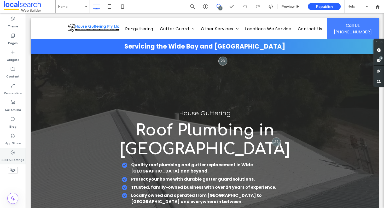
click at [14, 155] on label "SEO & Settings" at bounding box center [13, 158] width 23 height 7
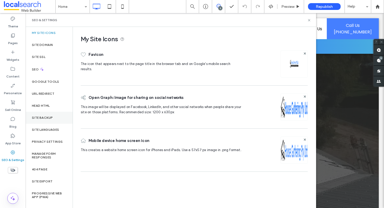
click at [50, 121] on div "Site Backup" at bounding box center [49, 118] width 47 height 12
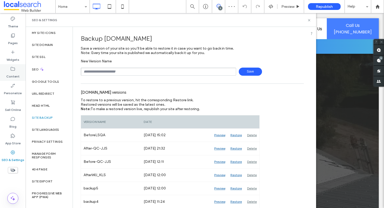
click at [17, 73] on label "Content" at bounding box center [12, 75] width 13 height 7
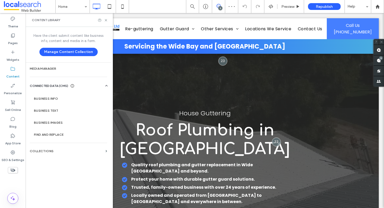
click at [79, 98] on label "Business Info" at bounding box center [69, 99] width 71 height 4
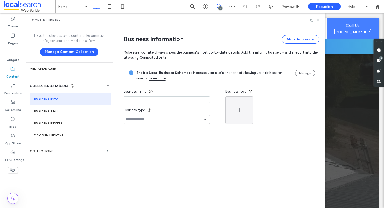
type input "**********"
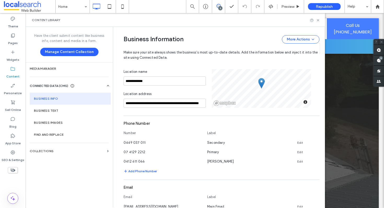
scroll to position [155, 0]
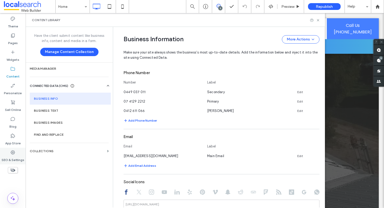
click at [11, 151] on icon at bounding box center [12, 152] width 5 height 5
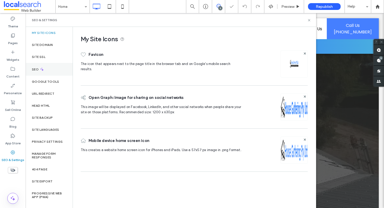
click at [55, 67] on div "SEO" at bounding box center [49, 69] width 47 height 13
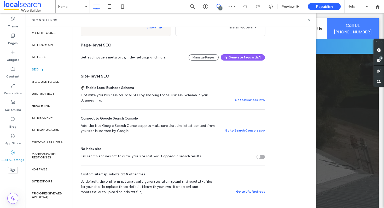
scroll to position [0, 0]
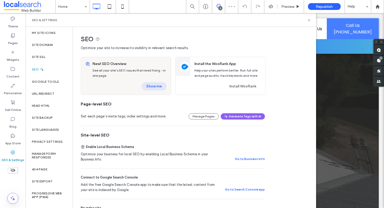
click at [159, 90] on button "Show me" at bounding box center [153, 86] width 25 height 8
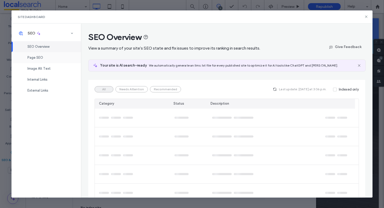
click at [47, 56] on div "Page SEO" at bounding box center [45, 57] width 69 height 11
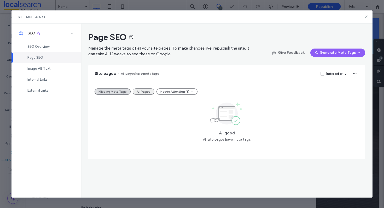
click at [143, 90] on button "All Pages" at bounding box center [144, 91] width 22 height 6
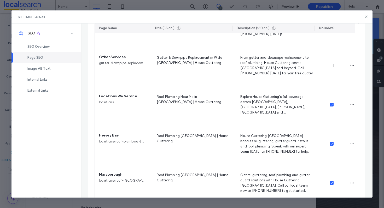
scroll to position [179, 0]
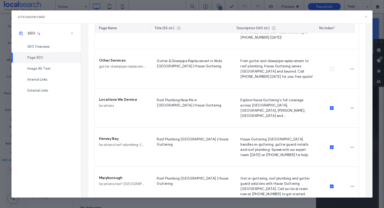
click at [365, 17] on use at bounding box center [366, 17] width 2 height 2
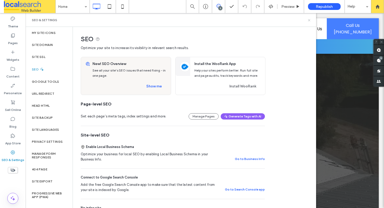
click at [309, 19] on icon at bounding box center [309, 20] width 4 height 4
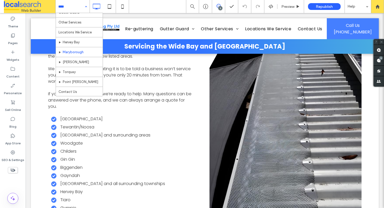
scroll to position [28, 0]
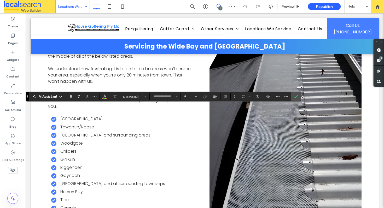
type input "*********"
type input "**"
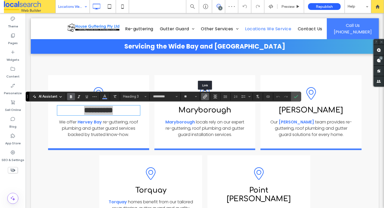
click at [206, 97] on icon "Link" at bounding box center [205, 96] width 4 height 4
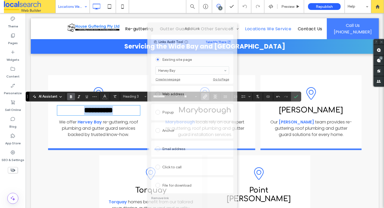
drag, startPoint x: 160, startPoint y: 42, endPoint x: 160, endPoint y: 29, distance: 12.5
click at [160, 29] on label "Add Link" at bounding box center [192, 28] width 82 height 5
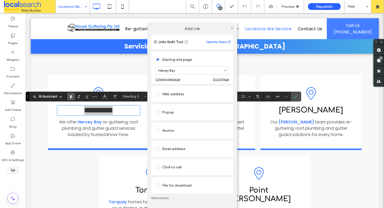
click at [161, 197] on link "Remove link" at bounding box center [192, 198] width 82 height 4
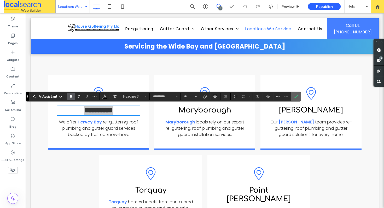
drag, startPoint x: 299, startPoint y: 95, endPoint x: 202, endPoint y: 97, distance: 96.4
click at [299, 95] on label "Confirm" at bounding box center [296, 96] width 8 height 9
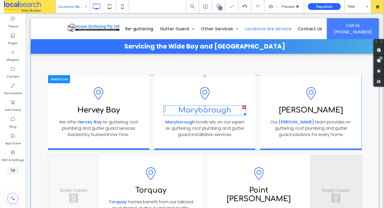
click at [200, 111] on link "Maryborough" at bounding box center [204, 110] width 53 height 8
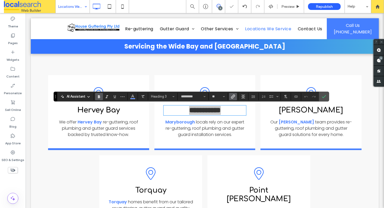
click at [232, 95] on icon "Link" at bounding box center [233, 96] width 4 height 4
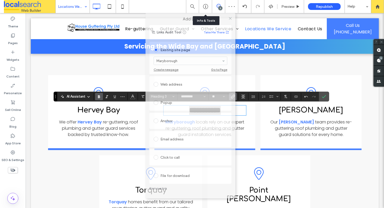
drag, startPoint x: 200, startPoint y: 38, endPoint x: 201, endPoint y: -2, distance: 39.4
click at [201, 0] on html ".wqwq-1{fill:#231f20;} .cls-1q, .cls-2q { fill-rule: evenodd; } .cls-2q { fill:…" at bounding box center [192, 104] width 384 height 208
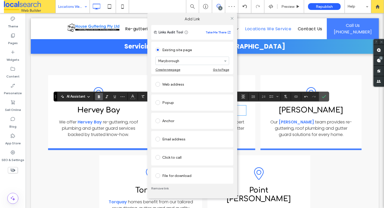
click at [161, 189] on link "Remove link" at bounding box center [192, 188] width 82 height 4
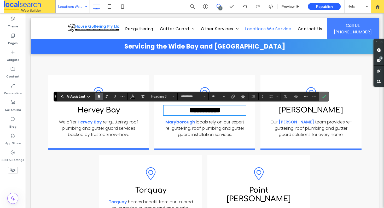
click at [322, 95] on icon "Confirm" at bounding box center [324, 96] width 4 height 4
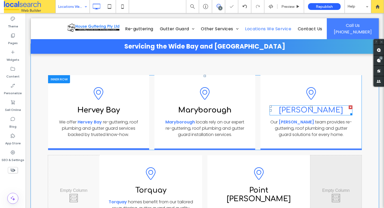
click at [300, 111] on link "Eli Waters" at bounding box center [311, 110] width 64 height 8
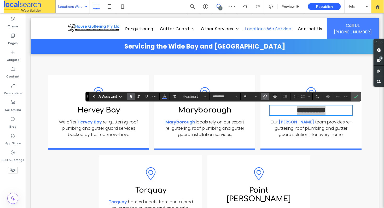
click at [263, 96] on use "Link" at bounding box center [265, 96] width 4 height 4
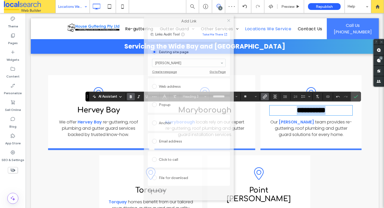
drag, startPoint x: 163, startPoint y: 43, endPoint x: 160, endPoint y: 14, distance: 28.6
click at [160, 15] on div "Add Link" at bounding box center [189, 21] width 90 height 12
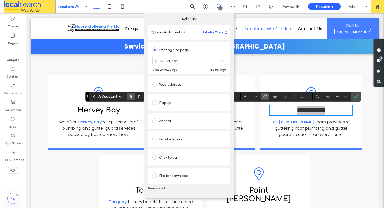
click at [155, 189] on link "Remove link" at bounding box center [189, 188] width 82 height 4
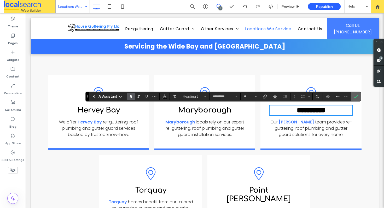
click at [353, 94] on span "Confirm" at bounding box center [354, 96] width 2 height 9
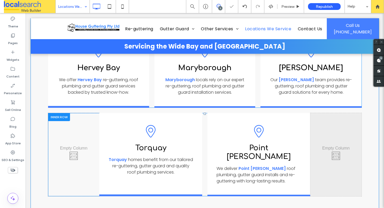
scroll to position [221, 0]
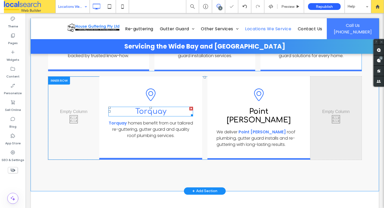
click at [151, 109] on link "Torquay" at bounding box center [150, 111] width 31 height 8
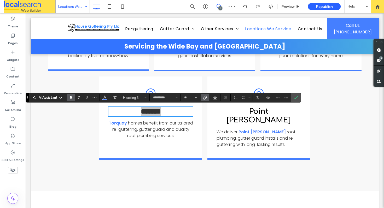
click at [204, 96] on icon "Link" at bounding box center [205, 98] width 4 height 4
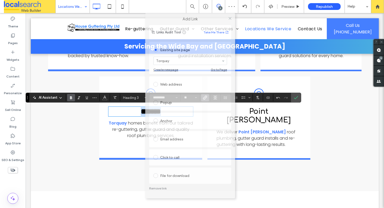
drag, startPoint x: 166, startPoint y: 42, endPoint x: 164, endPoint y: 2, distance: 40.2
click at [164, 2] on body ".wqwq-1{fill:#231f20;} .cls-1q, .cls-2q { fill-rule: evenodd; } .cls-2q { fill:…" at bounding box center [192, 104] width 384 height 208
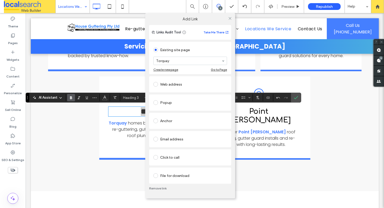
click at [158, 190] on link "Remove link" at bounding box center [190, 188] width 82 height 4
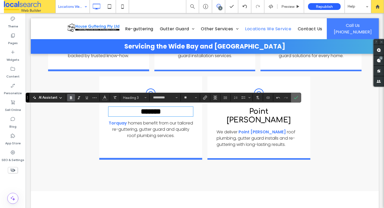
drag, startPoint x: 296, startPoint y: 96, endPoint x: 270, endPoint y: 83, distance: 29.0
click at [296, 96] on icon "Confirm" at bounding box center [296, 98] width 4 height 4
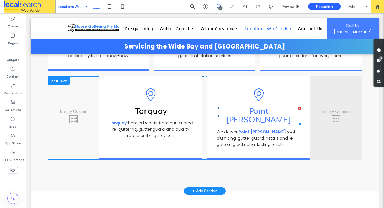
click at [256, 111] on link "Point Vernon" at bounding box center [259, 115] width 64 height 17
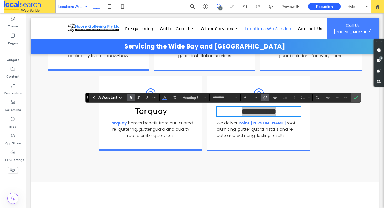
click at [265, 99] on icon "Link" at bounding box center [265, 98] width 4 height 4
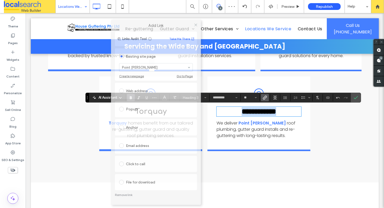
drag, startPoint x: 168, startPoint y: 42, endPoint x: 110, endPoint y: 14, distance: 64.7
click at [111, 20] on div "Add Link" at bounding box center [156, 26] width 90 height 12
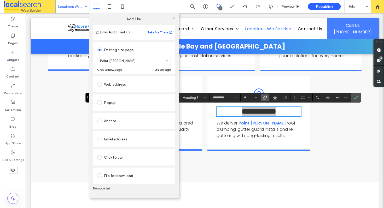
click at [105, 187] on link "Remove link" at bounding box center [134, 188] width 82 height 4
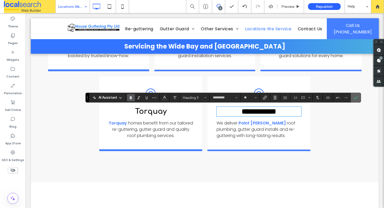
click at [356, 99] on icon "Confirm" at bounding box center [355, 98] width 4 height 4
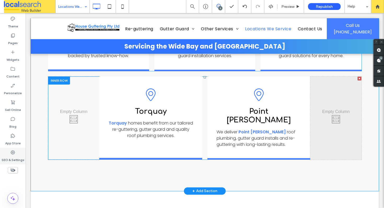
click at [11, 156] on label "SEO & Settings" at bounding box center [13, 158] width 23 height 7
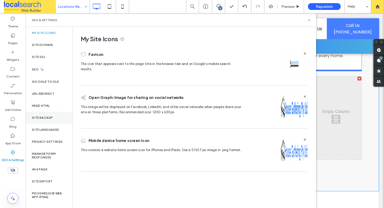
click at [51, 116] on label "Site Backup" at bounding box center [42, 118] width 21 height 4
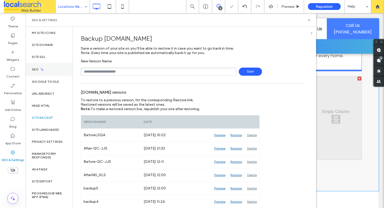
click at [49, 70] on div "SEO" at bounding box center [49, 69] width 47 height 13
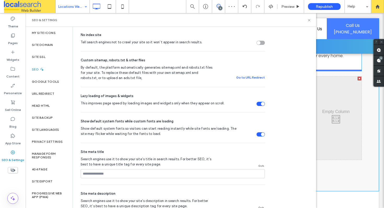
scroll to position [0, 0]
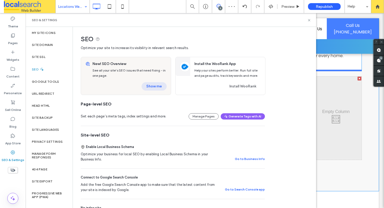
click at [146, 86] on button "Show me" at bounding box center [153, 86] width 25 height 8
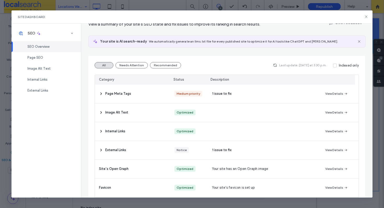
scroll to position [70, 0]
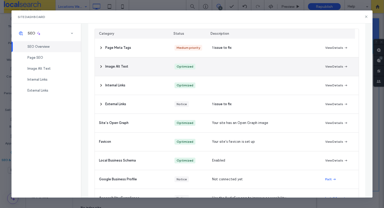
click at [144, 43] on div "Page Meta Tags" at bounding box center [132, 48] width 75 height 19
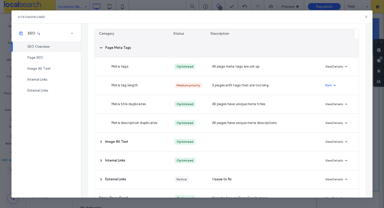
click at [144, 46] on div "Page Meta Tags" at bounding box center [132, 48] width 75 height 19
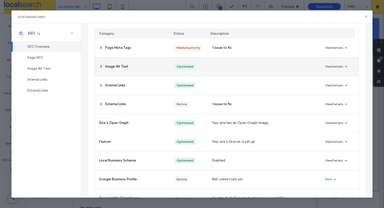
click at [145, 64] on div "Image Alt Text" at bounding box center [132, 66] width 75 height 19
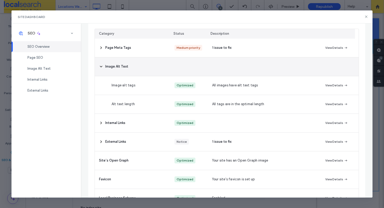
click at [146, 66] on div "Image Alt Text" at bounding box center [132, 66] width 75 height 19
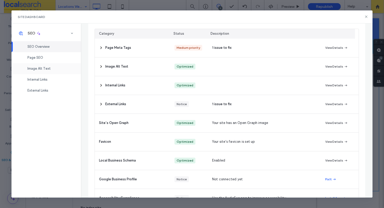
click at [51, 65] on div "Image Alt Text" at bounding box center [45, 68] width 69 height 11
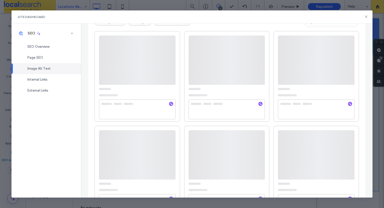
scroll to position [0, 0]
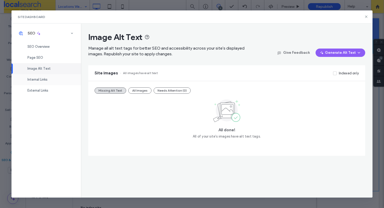
click at [52, 79] on div "Internal Links" at bounding box center [45, 79] width 69 height 11
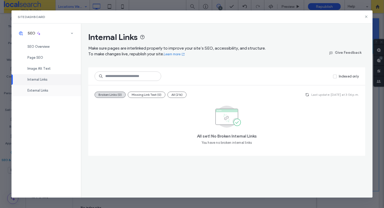
click at [46, 88] on span "External Links" at bounding box center [37, 90] width 21 height 4
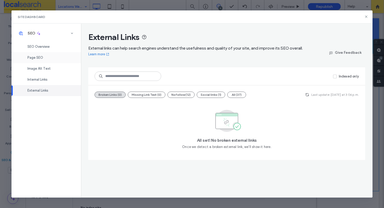
click at [53, 57] on div "Page SEO" at bounding box center [45, 57] width 69 height 11
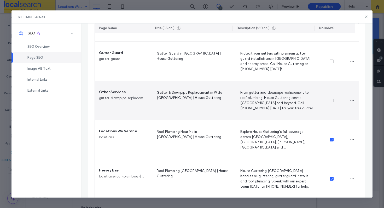
scroll to position [147, 0]
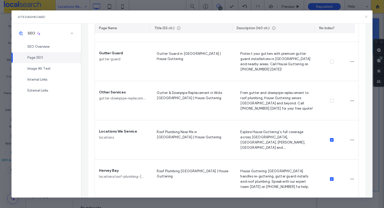
click at [364, 18] on icon at bounding box center [366, 17] width 4 height 4
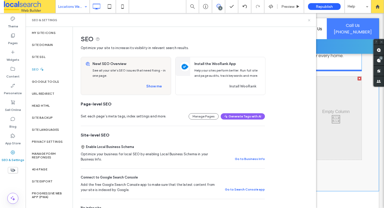
click at [309, 20] on icon at bounding box center [309, 20] width 4 height 4
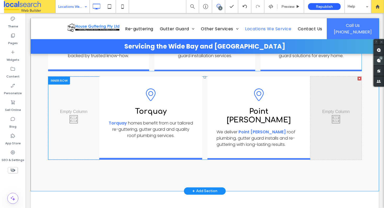
click at [377, 61] on use at bounding box center [378, 60] width 4 height 4
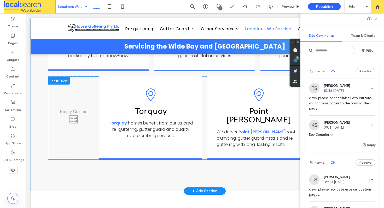
click at [377, 18] on icon at bounding box center [375, 19] width 4 height 4
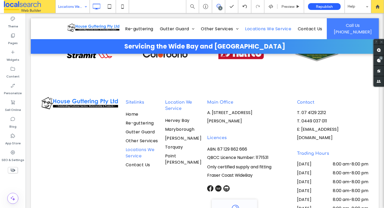
scroll to position [774, 0]
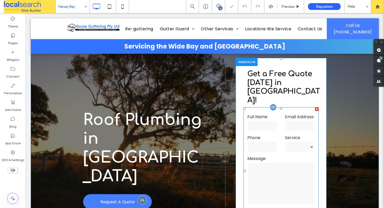
click at [276, 131] on form "**********" at bounding box center [280, 170] width 75 height 127
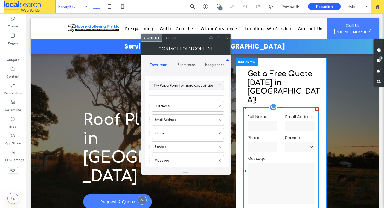
type input "******"
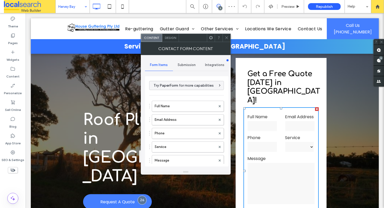
click at [188, 67] on div "Submission" at bounding box center [187, 64] width 28 height 11
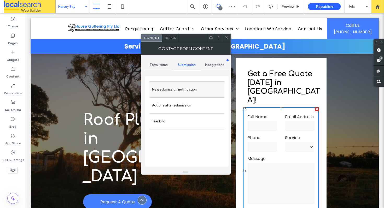
click at [179, 90] on label "New submission notification" at bounding box center [187, 89] width 70 height 10
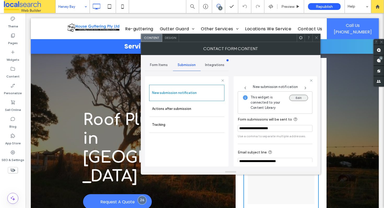
click at [296, 99] on button "Edit" at bounding box center [298, 98] width 19 height 6
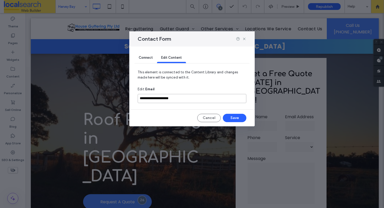
drag, startPoint x: 200, startPoint y: 97, endPoint x: 135, endPoint y: 93, distance: 65.1
click at [135, 93] on div "**********" at bounding box center [191, 86] width 125 height 80
click at [199, 98] on input "**********" at bounding box center [192, 98] width 109 height 9
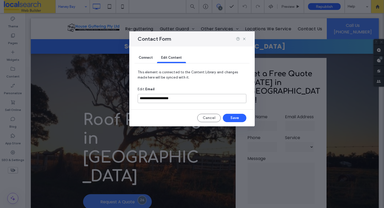
paste input "*******"
type input "**********"
click at [231, 117] on button "Save" at bounding box center [234, 118] width 23 height 8
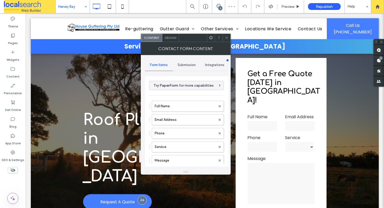
click at [180, 62] on div "Submission" at bounding box center [187, 64] width 28 height 11
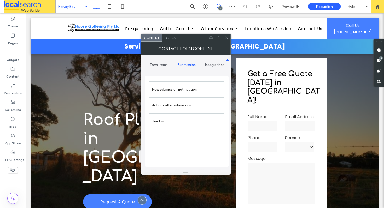
click at [186, 88] on label "New submission notification" at bounding box center [187, 89] width 70 height 10
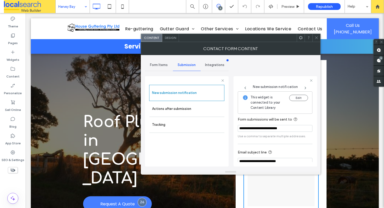
click at [315, 40] on span at bounding box center [316, 38] width 4 height 8
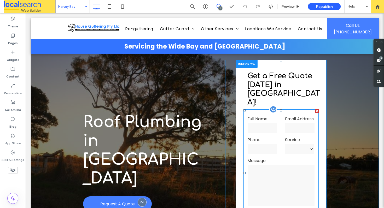
click at [264, 133] on form "**********" at bounding box center [280, 172] width 75 height 127
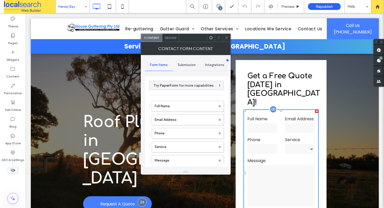
type input "******"
click at [181, 66] on span "Submission" at bounding box center [187, 65] width 18 height 4
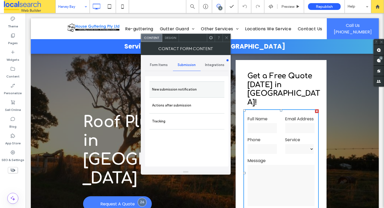
click at [198, 95] on div "New submission notification" at bounding box center [186, 89] width 75 height 16
click at [201, 86] on label "New submission notification" at bounding box center [187, 89] width 70 height 10
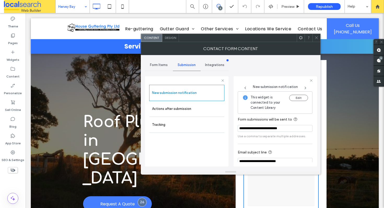
drag, startPoint x: 316, startPoint y: 37, endPoint x: 282, endPoint y: 19, distance: 38.0
click at [316, 37] on use at bounding box center [316, 38] width 3 height 3
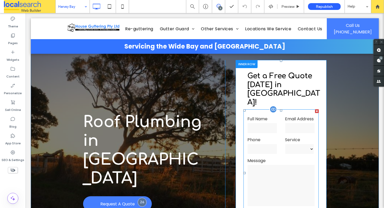
click at [270, 132] on form "**********" at bounding box center [280, 172] width 75 height 127
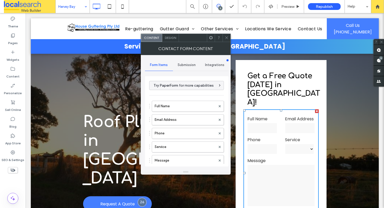
click at [188, 67] on div "Submission" at bounding box center [187, 64] width 28 height 11
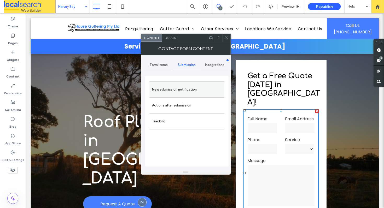
click at [192, 89] on label "New submission notification" at bounding box center [187, 89] width 70 height 10
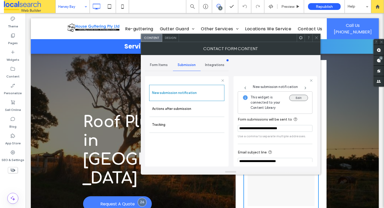
click at [293, 96] on button "Edit" at bounding box center [298, 98] width 19 height 6
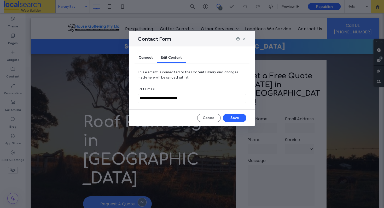
drag, startPoint x: 204, startPoint y: 96, endPoint x: 114, endPoint y: 88, distance: 90.4
click at [114, 88] on div "**********" at bounding box center [192, 104] width 384 height 208
click at [196, 99] on input "**********" at bounding box center [192, 98] width 109 height 9
click at [196, 98] on input "**********" at bounding box center [192, 98] width 109 height 9
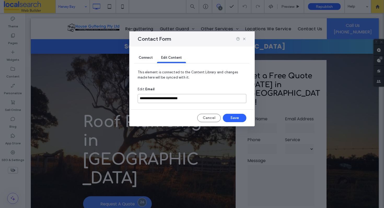
paste input
type input "**********"
drag, startPoint x: 241, startPoint y: 118, endPoint x: 215, endPoint y: 101, distance: 31.4
click at [241, 118] on button "Save" at bounding box center [234, 118] width 23 height 8
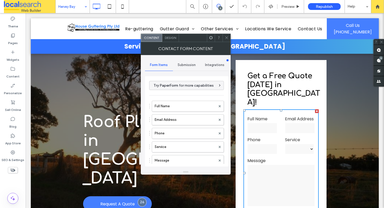
click at [226, 39] on icon at bounding box center [226, 38] width 4 height 4
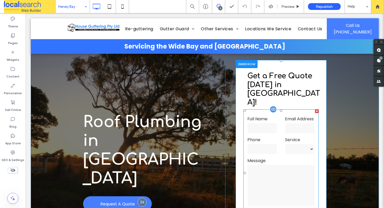
click at [270, 131] on form "**********" at bounding box center [280, 172] width 75 height 127
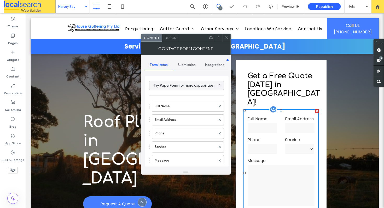
type input "******"
click at [189, 66] on span "Submission" at bounding box center [187, 65] width 18 height 4
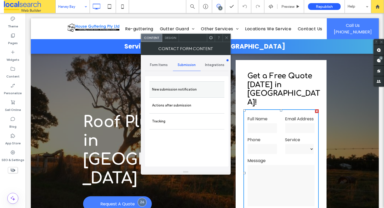
click at [185, 94] on label "New submission notification" at bounding box center [187, 89] width 70 height 10
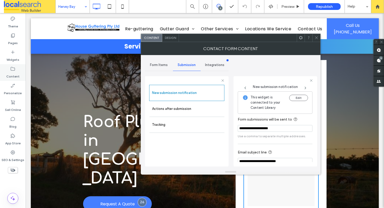
click at [16, 73] on label "Content" at bounding box center [12, 75] width 13 height 7
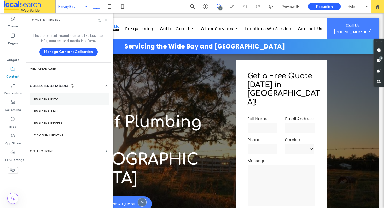
click at [64, 102] on section "Business Info" at bounding box center [69, 99] width 79 height 12
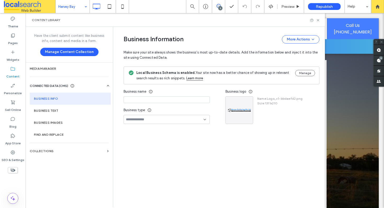
type input "**********"
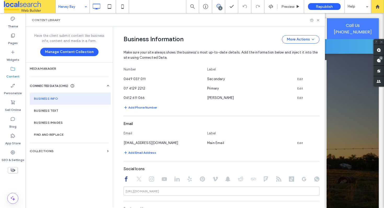
scroll to position [181, 0]
click at [317, 20] on use at bounding box center [318, 20] width 2 height 2
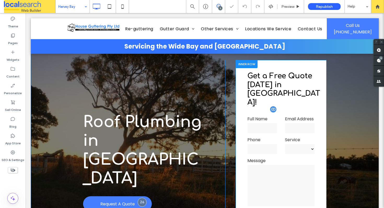
click at [272, 131] on form "**********" at bounding box center [280, 172] width 75 height 127
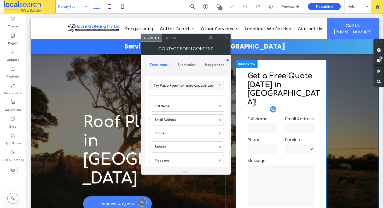
scroll to position [0, 0]
type input "******"
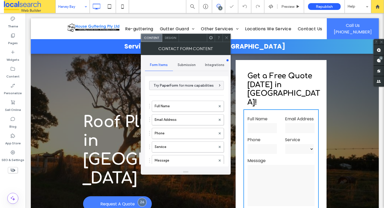
click at [189, 64] on span "Submission" at bounding box center [187, 65] width 18 height 4
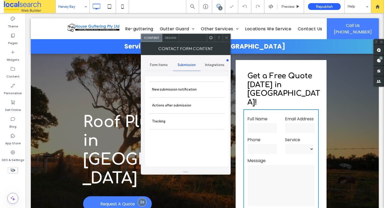
click at [190, 87] on label "New submission notification" at bounding box center [187, 89] width 70 height 10
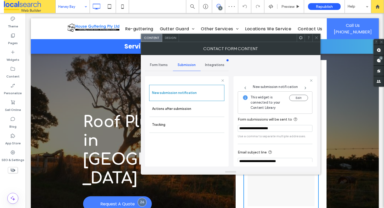
click at [315, 38] on icon at bounding box center [316, 38] width 4 height 4
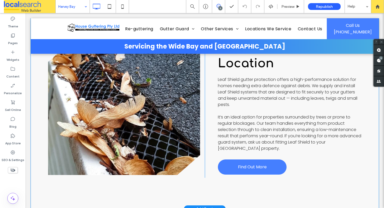
scroll to position [1291, 0]
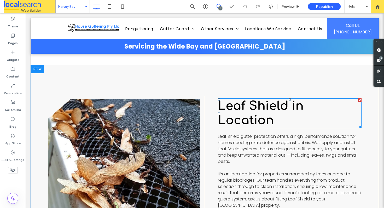
click at [250, 109] on span "Leaf Shield in Location" at bounding box center [261, 113] width 86 height 28
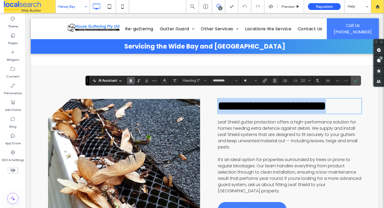
click at [268, 108] on span "**********" at bounding box center [272, 106] width 108 height 12
drag, startPoint x: 273, startPoint y: 109, endPoint x: 217, endPoint y: 117, distance: 57.3
click at [218, 113] on h3 "**********" at bounding box center [290, 106] width 144 height 14
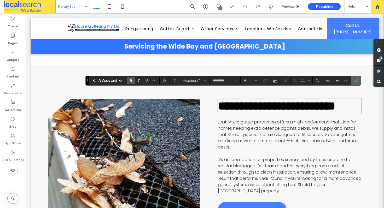
click at [356, 79] on icon "Confirm" at bounding box center [355, 81] width 4 height 4
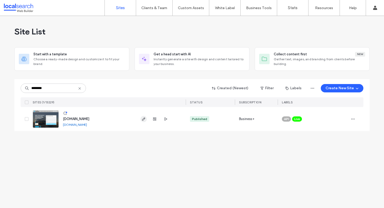
type input "********"
click at [140, 119] on div at bounding box center [160, 119] width 49 height 24
click at [143, 119] on icon "button" at bounding box center [143, 119] width 4 height 4
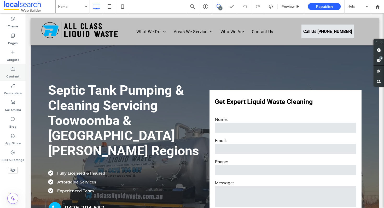
click at [20, 71] on div "Content" at bounding box center [13, 72] width 26 height 17
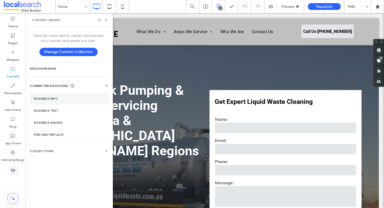
click at [56, 102] on section "Business Info" at bounding box center [69, 99] width 79 height 12
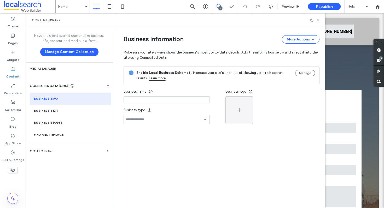
type input "**********"
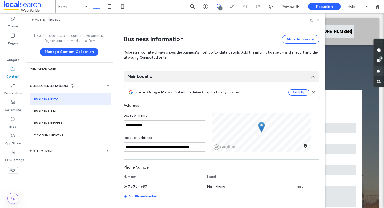
scroll to position [21, 0]
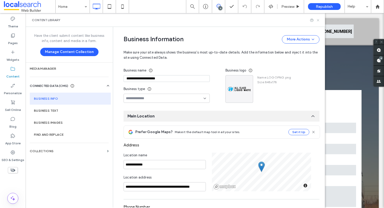
click at [318, 20] on use at bounding box center [318, 20] width 2 height 2
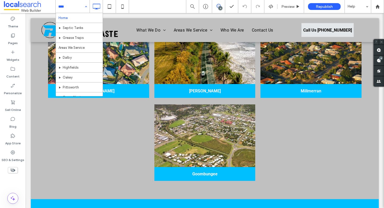
scroll to position [79, 0]
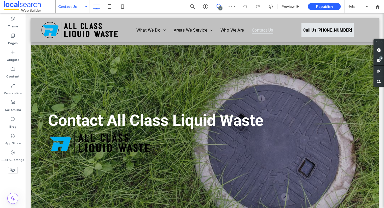
scroll to position [301, 0]
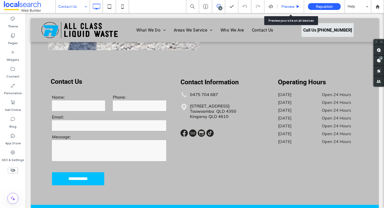
click at [290, 4] on div "Preview" at bounding box center [290, 6] width 27 height 13
click at [285, 6] on span "Preview" at bounding box center [287, 6] width 13 height 4
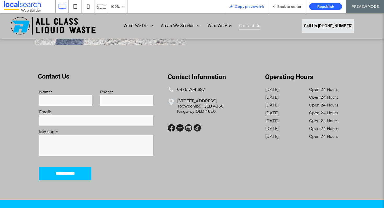
click at [246, 6] on span "Copy preview link" at bounding box center [249, 6] width 29 height 4
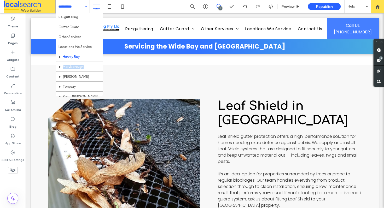
scroll to position [28, 0]
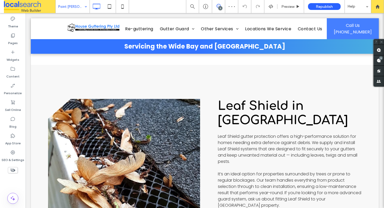
type input "*********"
type input "**"
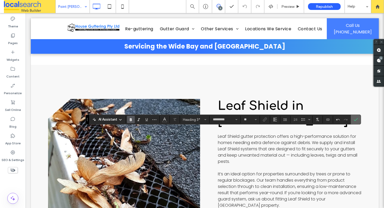
click at [357, 118] on icon "Confirm" at bounding box center [355, 119] width 4 height 4
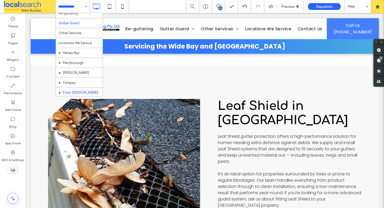
scroll to position [16, 0]
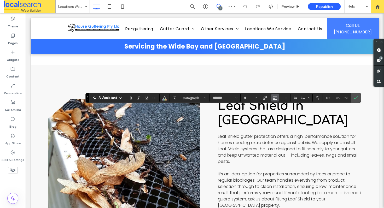
click at [276, 97] on icon "Alignment" at bounding box center [275, 98] width 4 height 4
click at [278, 114] on use "ui.textEditor.alignment.center" at bounding box center [279, 114] width 4 height 4
click at [355, 95] on span "Confirm" at bounding box center [354, 97] width 2 height 9
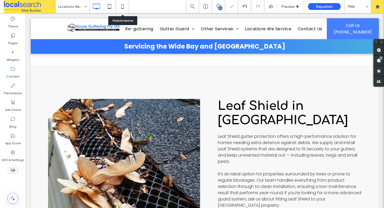
click at [118, 3] on icon at bounding box center [122, 6] width 10 height 10
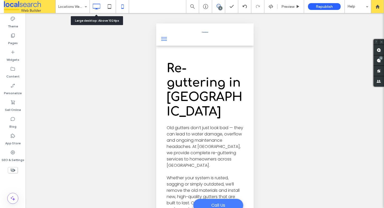
click at [96, 9] on icon at bounding box center [96, 6] width 10 height 10
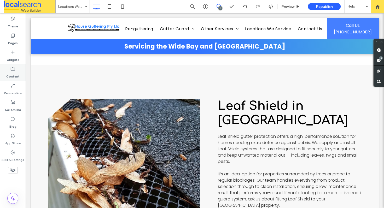
click at [11, 73] on label "Content" at bounding box center [12, 75] width 13 height 7
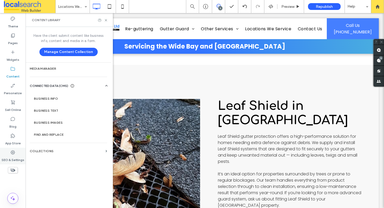
click at [16, 154] on div "SEO & Settings" at bounding box center [13, 156] width 26 height 17
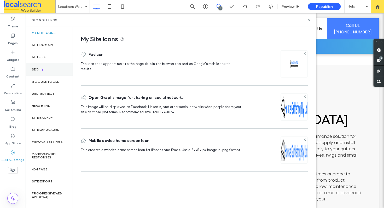
click at [60, 69] on div "SEO" at bounding box center [49, 69] width 47 height 13
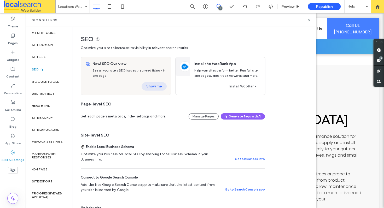
click at [146, 88] on button "Show me" at bounding box center [153, 86] width 25 height 8
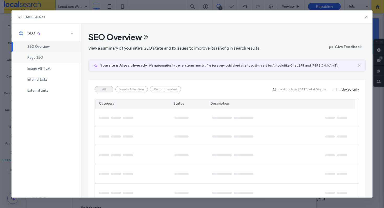
click at [39, 59] on span "Page SEO" at bounding box center [35, 58] width 16 height 4
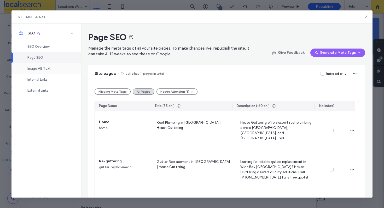
click at [42, 66] on div "Image Alt Text" at bounding box center [45, 68] width 69 height 11
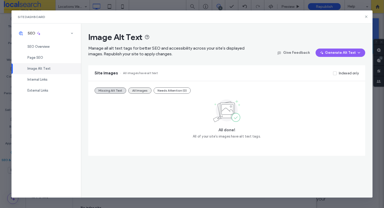
click at [141, 90] on button "All Images" at bounding box center [139, 90] width 23 height 6
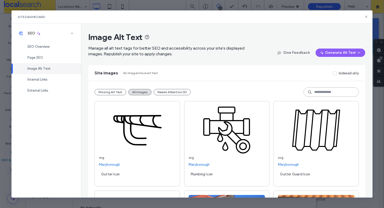
click at [309, 91] on input at bounding box center [330, 91] width 55 height 9
type input "*"
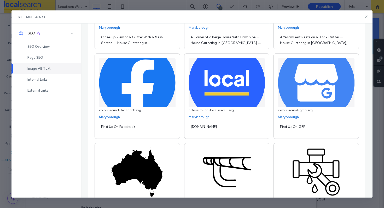
scroll to position [602, 0]
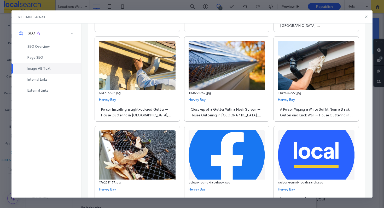
click at [145, 113] on div "Person Installing a Light-colored Gutter — House Guttering in [GEOGRAPHIC_DATA]…" at bounding box center [137, 112] width 76 height 15
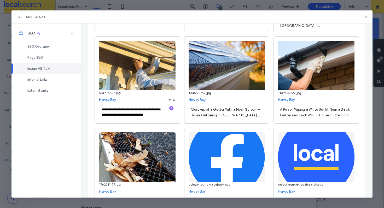
click at [146, 110] on textarea "**********" at bounding box center [136, 112] width 75 height 15
type textarea "**********"
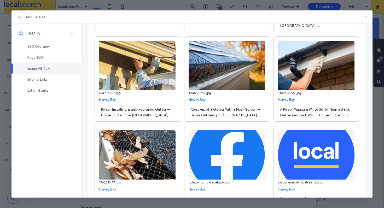
click at [364, 16] on icon at bounding box center [366, 17] width 4 height 4
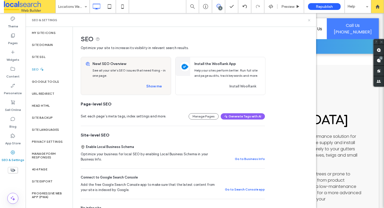
click at [308, 20] on icon at bounding box center [309, 20] width 4 height 4
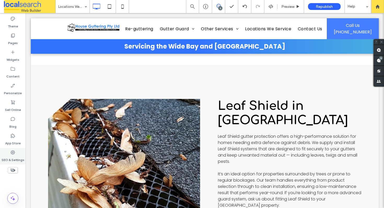
click at [9, 151] on div "SEO & Settings" at bounding box center [13, 156] width 26 height 17
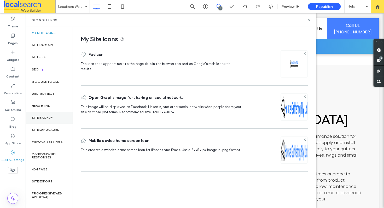
click at [49, 118] on label "Site Backup" at bounding box center [42, 118] width 21 height 4
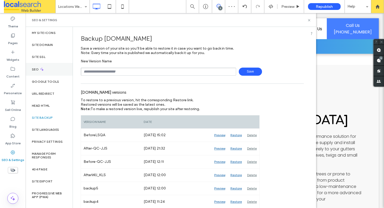
click at [54, 70] on div "SEO" at bounding box center [49, 69] width 47 height 13
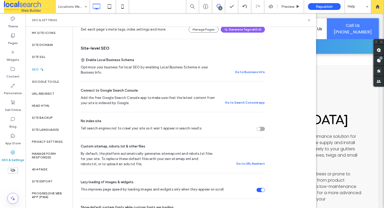
scroll to position [0, 0]
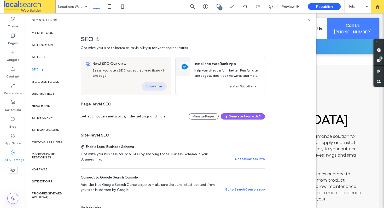
click at [160, 83] on button "Show me" at bounding box center [153, 86] width 25 height 8
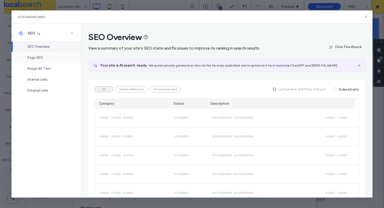
click at [48, 58] on div "Page SEO" at bounding box center [45, 57] width 69 height 11
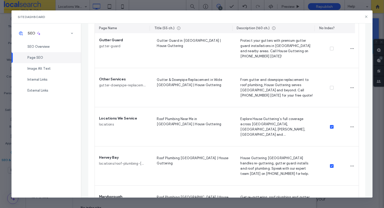
scroll to position [159, 0]
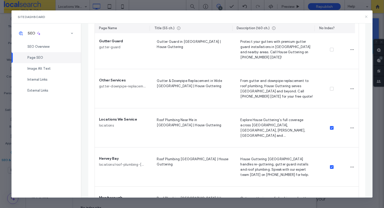
click at [366, 17] on use at bounding box center [366, 17] width 2 height 2
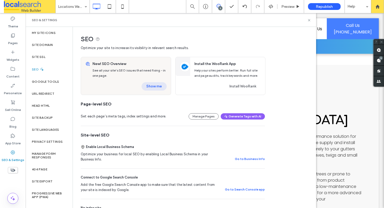
click at [154, 88] on button "Show me" at bounding box center [153, 86] width 25 height 8
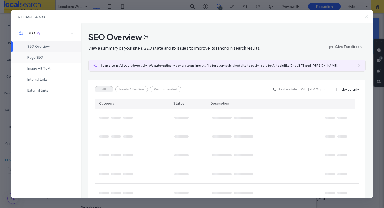
click at [50, 59] on div "Page SEO" at bounding box center [45, 57] width 69 height 11
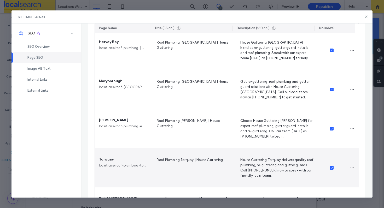
scroll to position [276, 0]
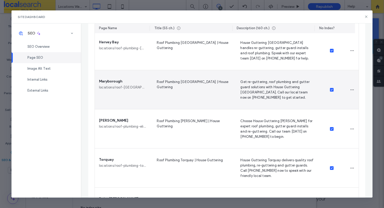
click at [180, 79] on span "Roof Plumbing [GEOGRAPHIC_DATA] | House Guttering" at bounding box center [192, 89] width 75 height 21
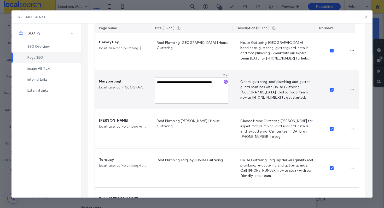
click at [186, 84] on textarea "**********" at bounding box center [192, 91] width 74 height 26
type textarea "**********"
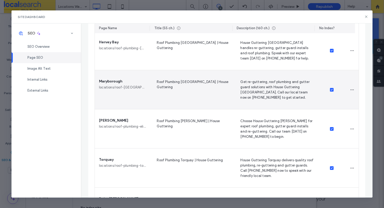
click at [234, 106] on div "Get re-guttering, roof plumbing and gutter guard solutions with House Guttering…" at bounding box center [276, 89] width 84 height 39
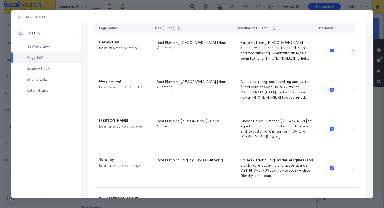
click at [367, 16] on icon at bounding box center [366, 17] width 4 height 4
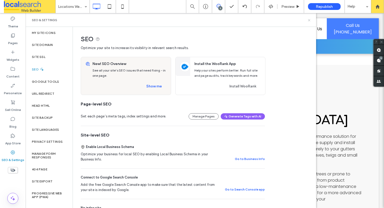
click at [308, 19] on icon at bounding box center [309, 20] width 4 height 4
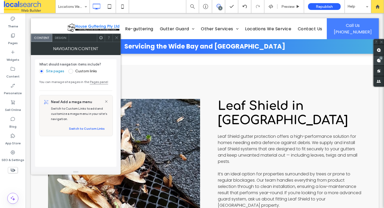
click at [379, 58] on div "5" at bounding box center [381, 58] width 4 height 4
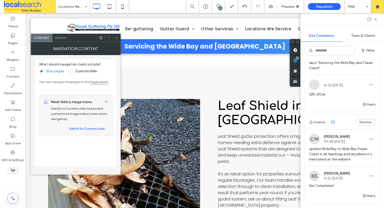
scroll to position [304, 0]
click at [340, 124] on div "Internal 22 Resolve" at bounding box center [342, 122] width 75 height 15
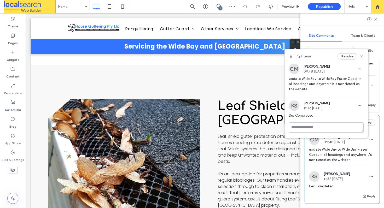
click at [361, 57] on icon at bounding box center [361, 56] width 4 height 4
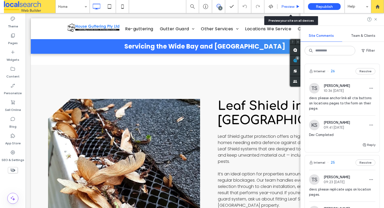
click at [294, 7] on span "Preview" at bounding box center [287, 6] width 13 height 4
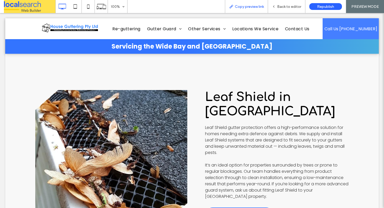
click at [246, 7] on span "Copy preview link" at bounding box center [249, 6] width 29 height 4
click at [284, 5] on span "Back to editor" at bounding box center [289, 6] width 24 height 4
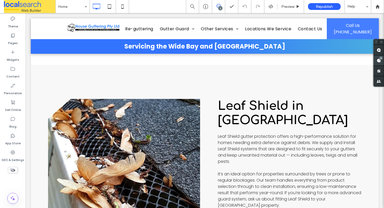
click at [380, 60] on use at bounding box center [378, 60] width 4 height 4
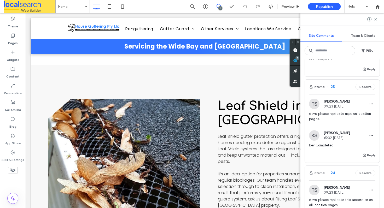
scroll to position [75, 0]
click at [339, 173] on div "Internal 24 Resolve" at bounding box center [342, 174] width 75 height 15
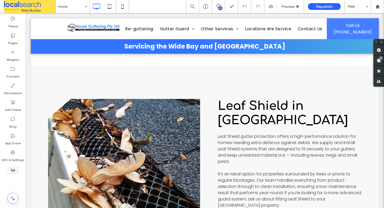
scroll to position [0, 0]
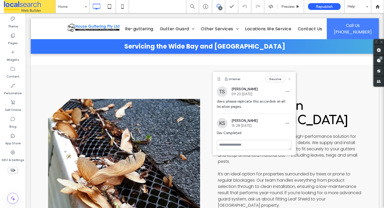
click at [291, 78] on icon at bounding box center [289, 79] width 4 height 4
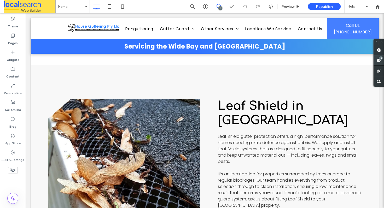
click at [376, 62] on span at bounding box center [378, 60] width 10 height 10
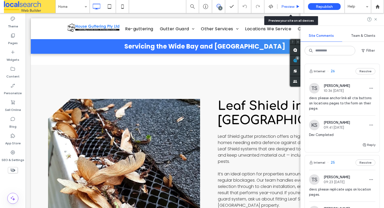
click at [285, 5] on span "Preview" at bounding box center [287, 6] width 13 height 4
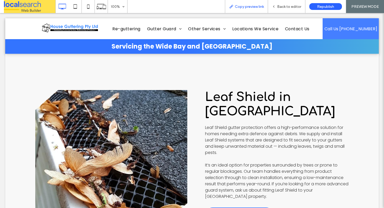
click at [256, 4] on span "Copy preview link" at bounding box center [249, 6] width 29 height 4
click at [281, 9] on div "Back to editor" at bounding box center [286, 6] width 37 height 13
click at [288, 8] on span "Back to editor" at bounding box center [289, 6] width 24 height 4
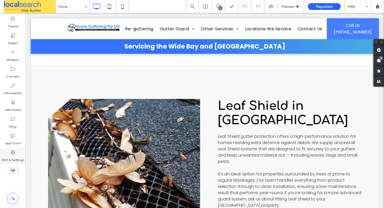
drag, startPoint x: 16, startPoint y: 154, endPoint x: 16, endPoint y: 150, distance: 3.9
click at [15, 154] on div "SEO & Settings" at bounding box center [13, 156] width 26 height 17
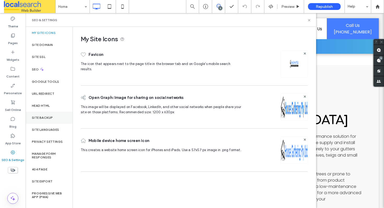
click at [56, 116] on div "Site Backup" at bounding box center [49, 118] width 47 height 12
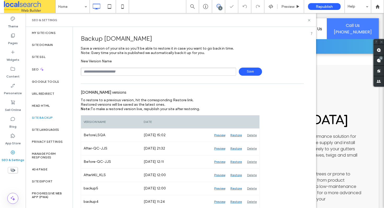
click at [144, 70] on input "text" at bounding box center [158, 72] width 155 height 8
type input "*******"
click at [252, 70] on span "Save" at bounding box center [250, 72] width 23 height 8
click at [310, 19] on icon at bounding box center [309, 20] width 4 height 4
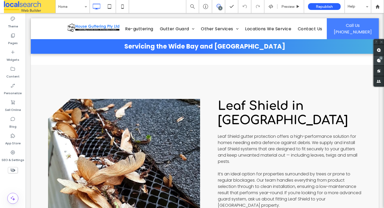
click at [376, 57] on span at bounding box center [378, 60] width 10 height 10
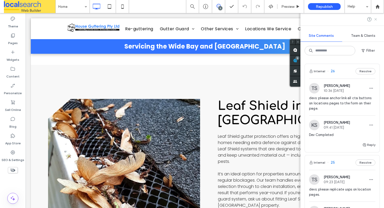
click at [374, 19] on icon at bounding box center [375, 19] width 4 height 4
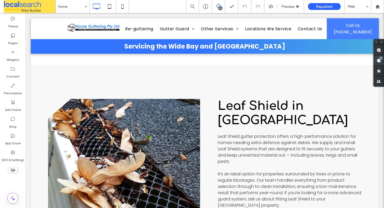
click at [381, 63] on span at bounding box center [378, 60] width 10 height 10
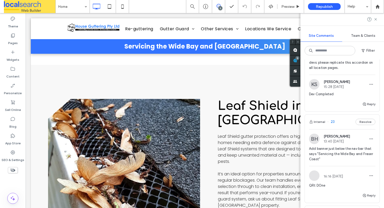
scroll to position [329, 0]
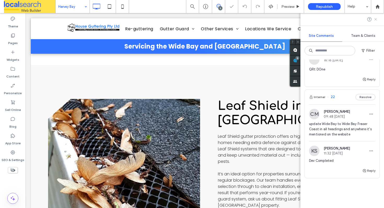
click at [375, 19] on icon at bounding box center [375, 19] width 4 height 4
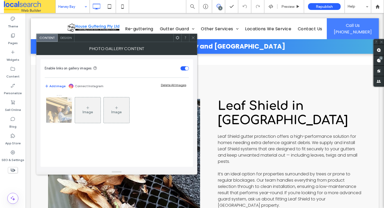
click at [58, 108] on img at bounding box center [59, 110] width 39 height 26
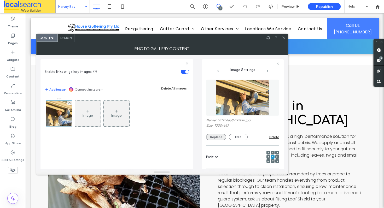
click at [216, 137] on button "Replace" at bounding box center [216, 137] width 20 height 6
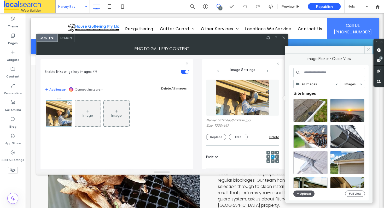
click at [299, 192] on icon "button" at bounding box center [297, 194] width 3 height 4
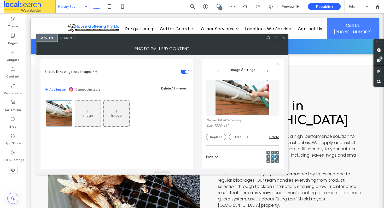
click at [283, 39] on icon at bounding box center [284, 38] width 4 height 4
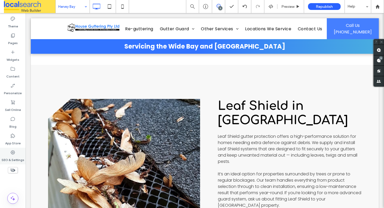
click at [18, 155] on label "SEO & Settings" at bounding box center [13, 158] width 23 height 7
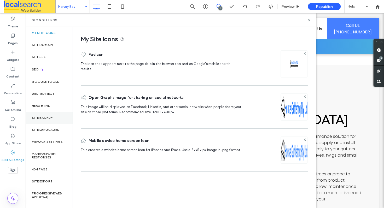
click at [51, 121] on div "Site Backup" at bounding box center [49, 118] width 47 height 12
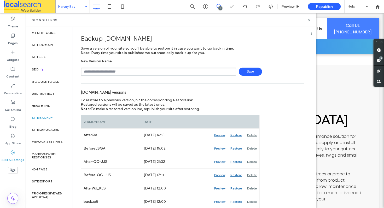
click at [116, 69] on input "text" at bounding box center [158, 72] width 155 height 8
type input "********"
click at [308, 19] on icon at bounding box center [309, 20] width 4 height 4
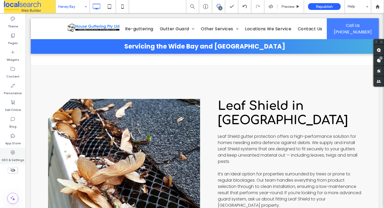
click at [14, 153] on icon at bounding box center [12, 152] width 5 height 5
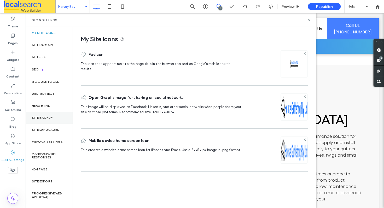
click at [47, 119] on label "Site Backup" at bounding box center [42, 118] width 21 height 4
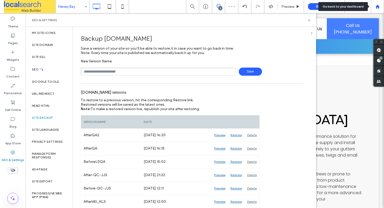
click at [374, 5] on div at bounding box center [377, 6] width 13 height 4
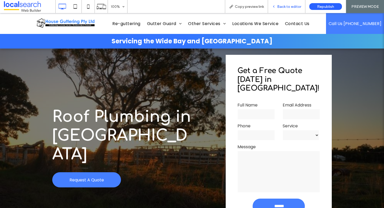
click at [277, 6] on div "Back to editor" at bounding box center [286, 6] width 37 height 4
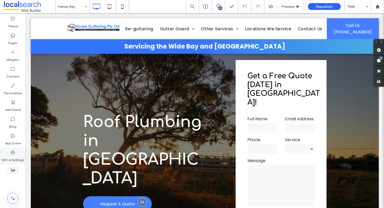
click at [4, 155] on div "SEO & Settings" at bounding box center [13, 156] width 26 height 17
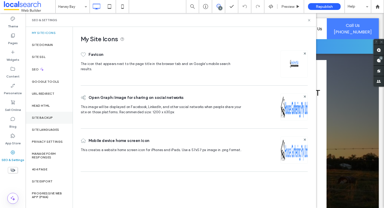
click at [39, 116] on label "Site Backup" at bounding box center [42, 118] width 21 height 4
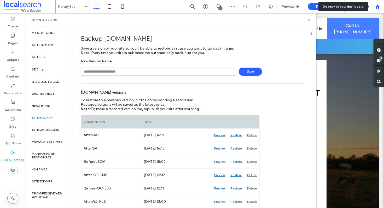
click at [380, 9] on div at bounding box center [377, 6] width 13 height 13
